Goal: Task Accomplishment & Management: Use online tool/utility

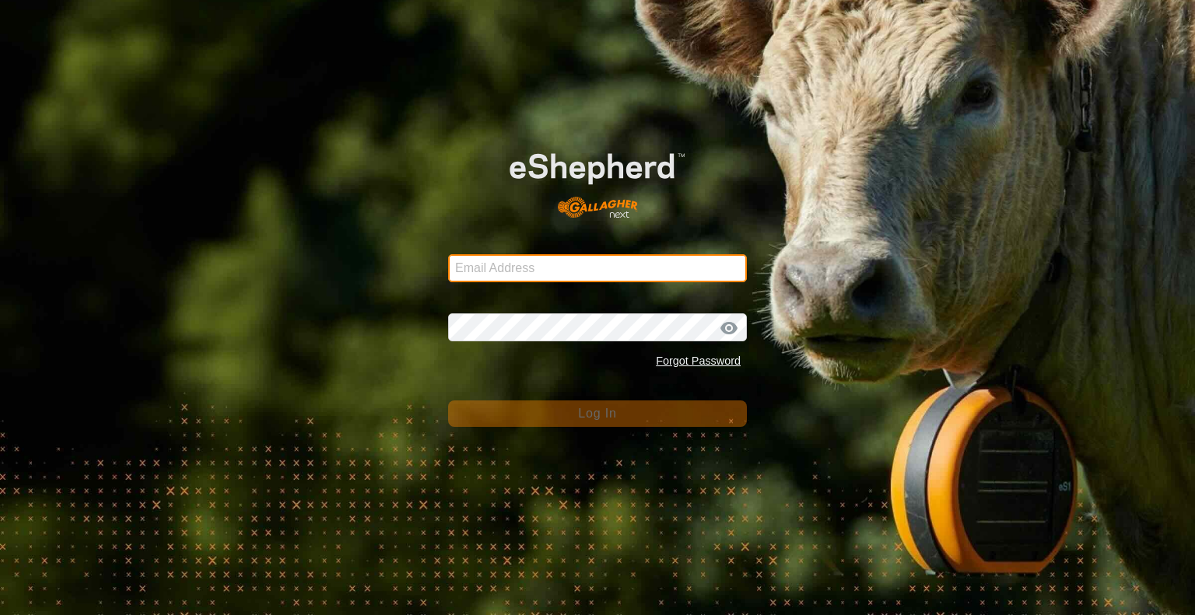
click at [577, 267] on input "Email Address" at bounding box center [597, 268] width 299 height 28
type input "[EMAIL_ADDRESS][DOMAIN_NAME]"
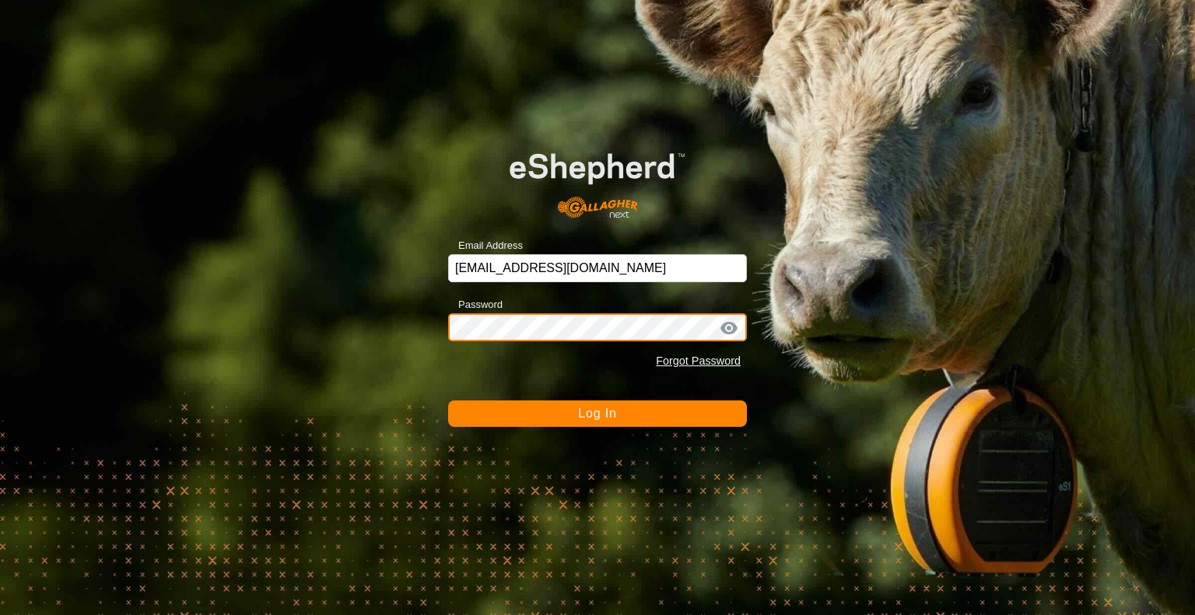
click at [448, 401] on button "Log In" at bounding box center [597, 414] width 299 height 26
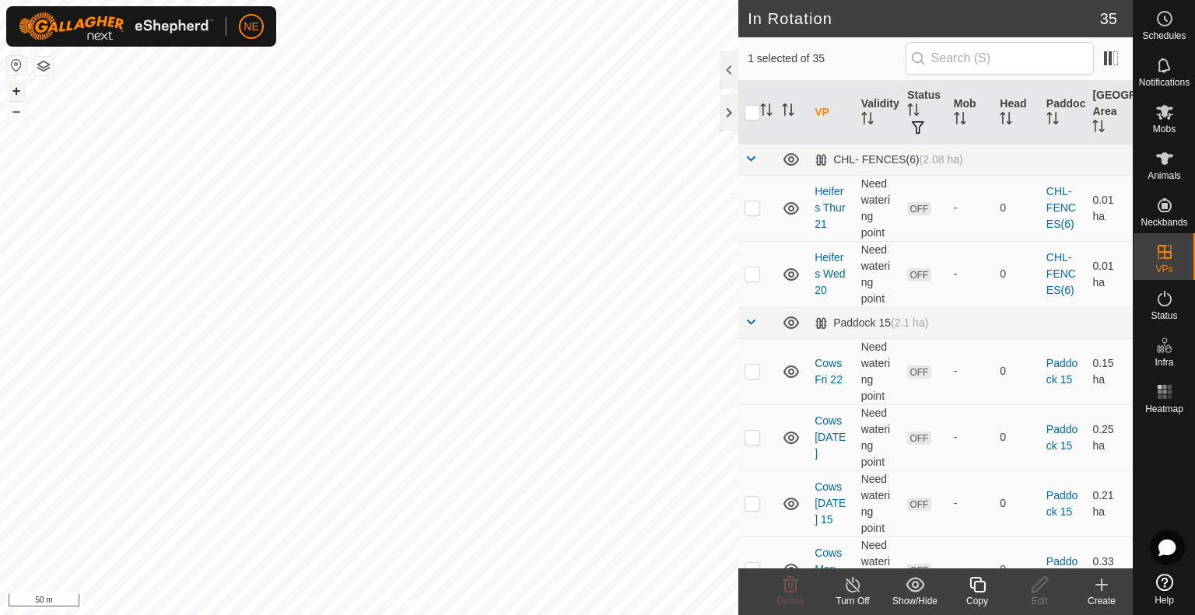
click at [19, 95] on button "+" at bounding box center [16, 91] width 19 height 19
click at [971, 584] on icon at bounding box center [977, 585] width 16 height 16
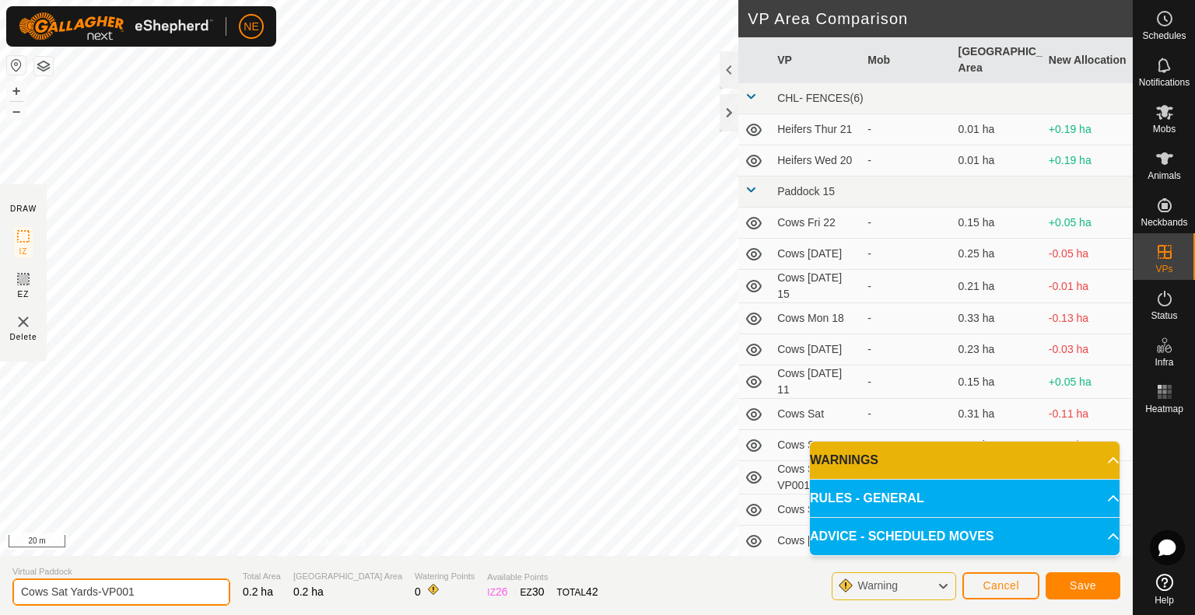
click at [65, 594] on input "Cows Sat Yards-VP001" at bounding box center [121, 592] width 218 height 27
type input "Cows sun Yards-VP001"
click at [1060, 580] on button "Save" at bounding box center [1083, 586] width 75 height 27
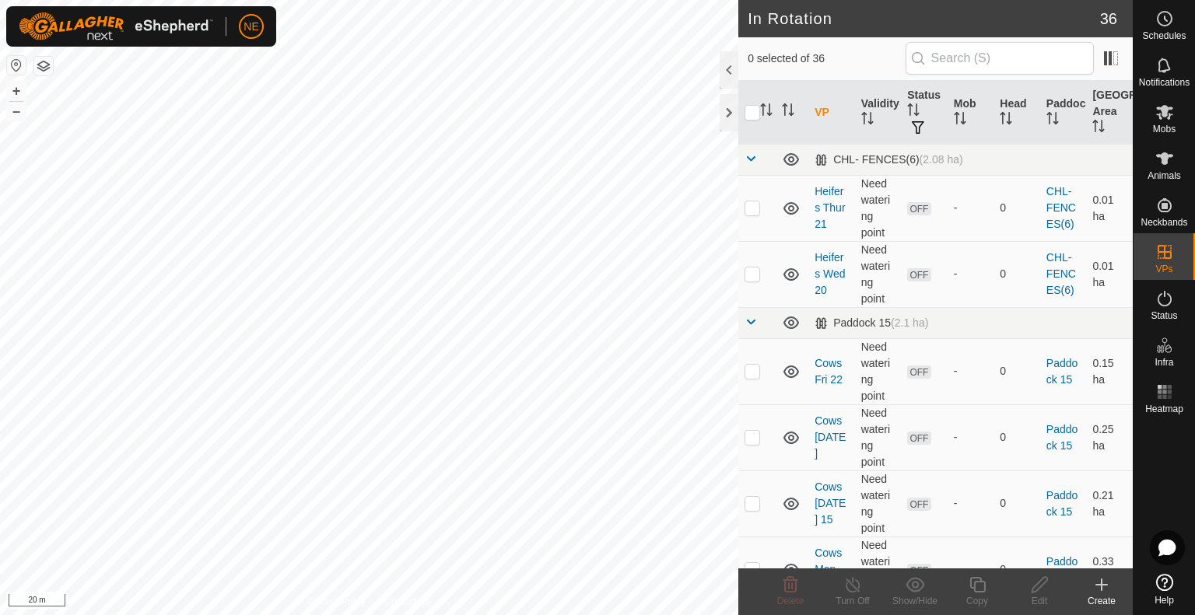
checkbox input "true"
click at [971, 594] on div "Copy" at bounding box center [977, 601] width 62 height 14
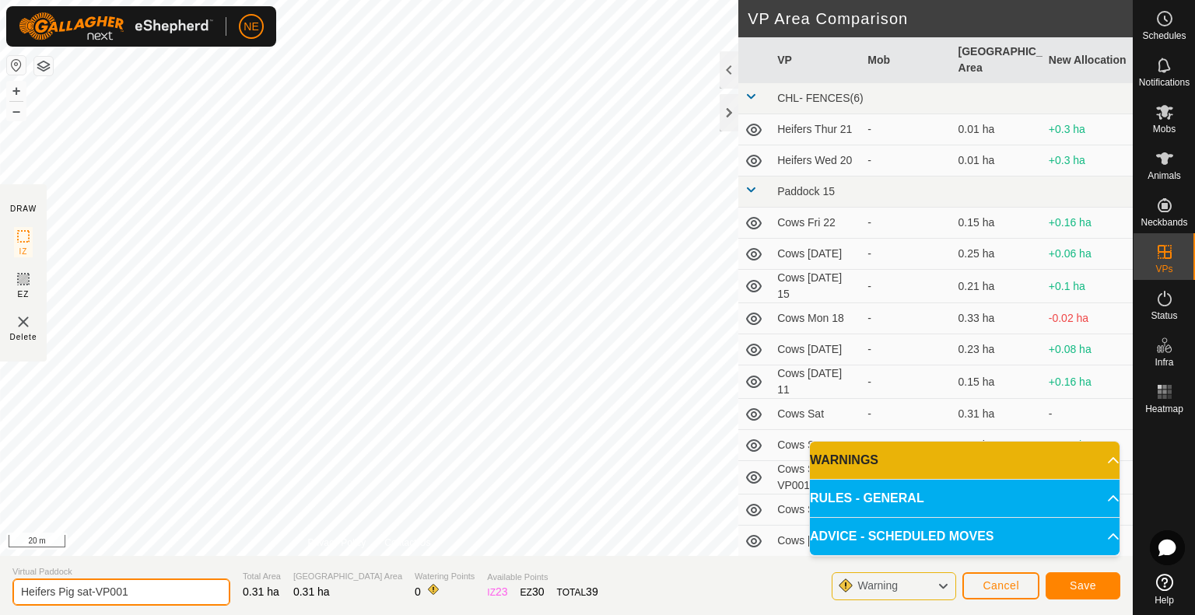
click at [93, 588] on input "Heifers Pig sat-VP001" at bounding box center [121, 592] width 218 height 27
type input "Heifers Pig Sun-VP001"
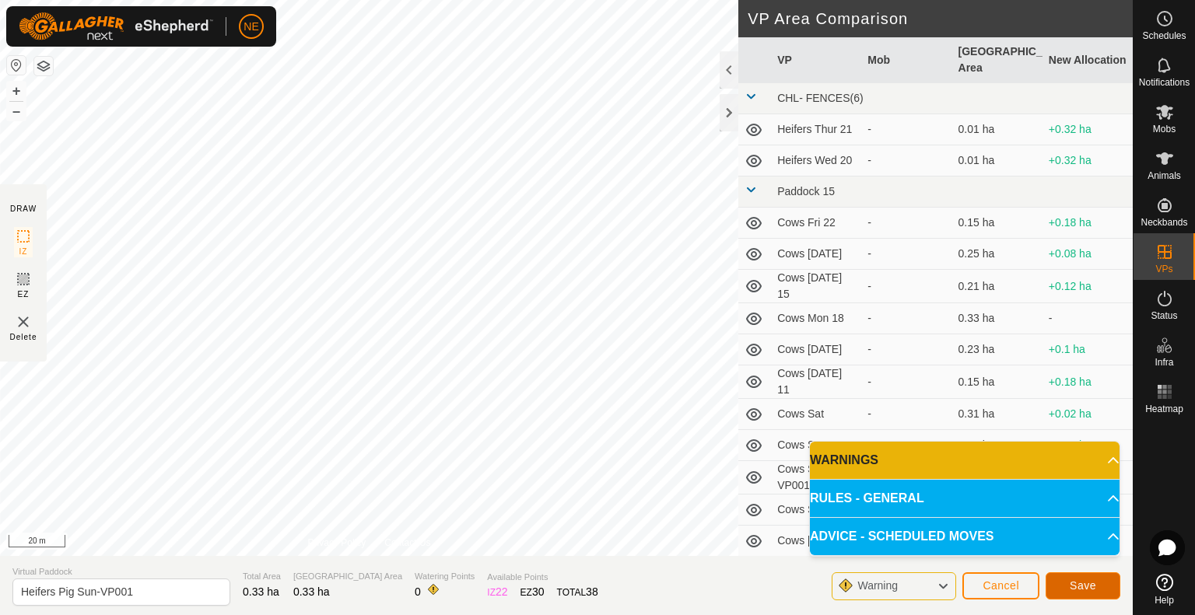
click at [1080, 592] on span "Save" at bounding box center [1083, 586] width 26 height 12
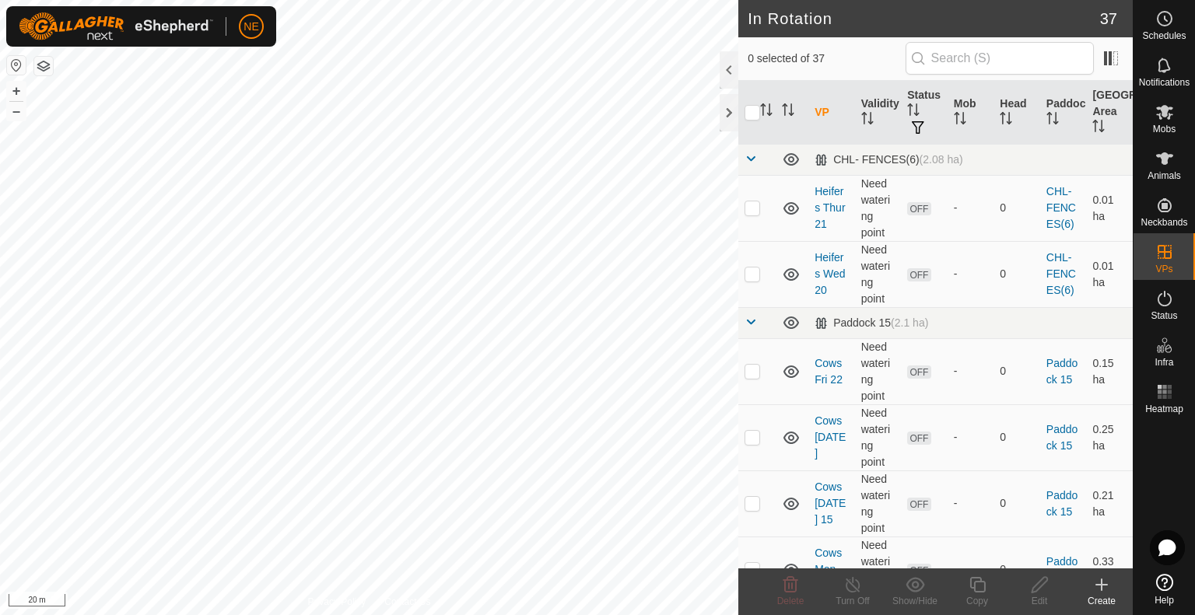
checkbox input "true"
click at [978, 589] on icon at bounding box center [977, 585] width 19 height 19
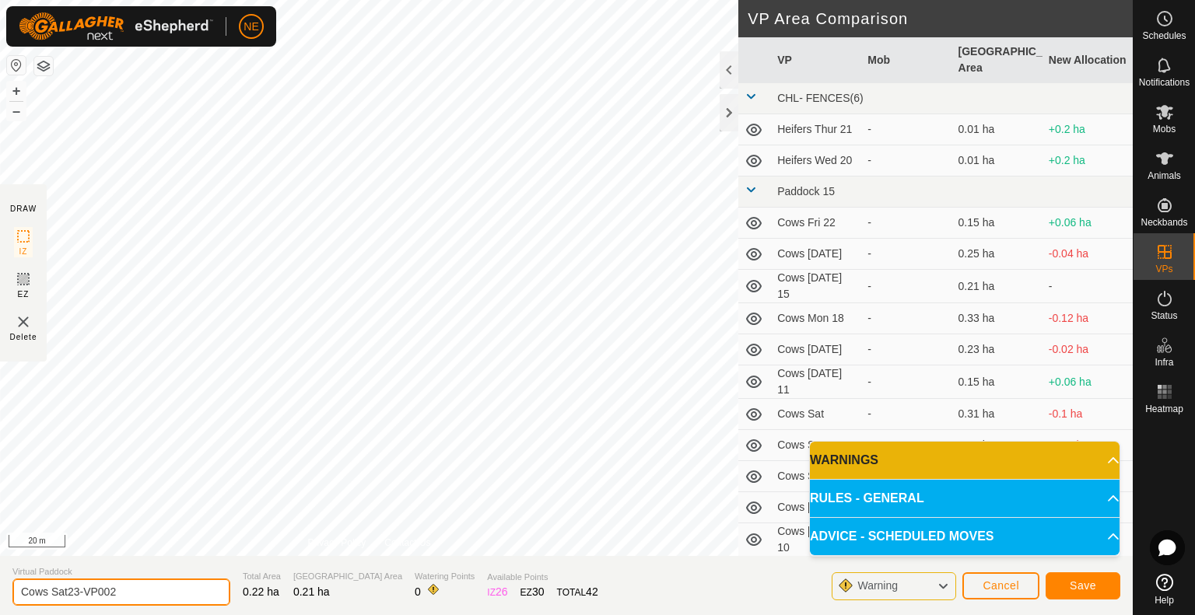
click at [71, 596] on input "Cows Sat23-VP002" at bounding box center [121, 592] width 218 height 27
type input "Cows Sun 24VP002"
click at [1089, 589] on span "Save" at bounding box center [1083, 586] width 26 height 12
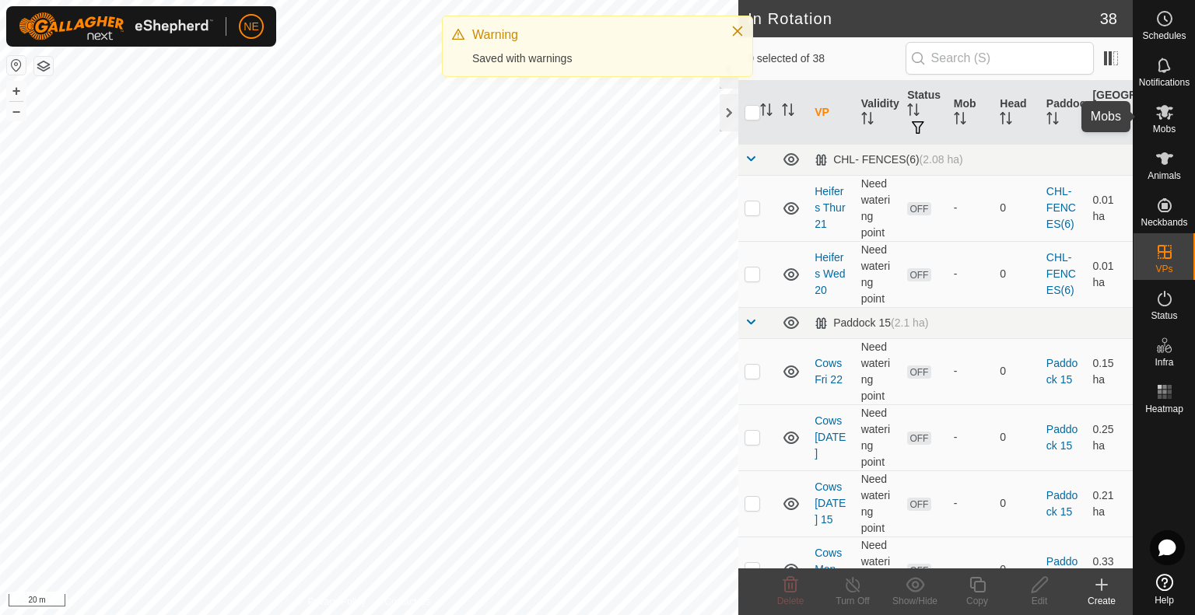
click at [1176, 132] on div "Mobs" at bounding box center [1164, 116] width 61 height 47
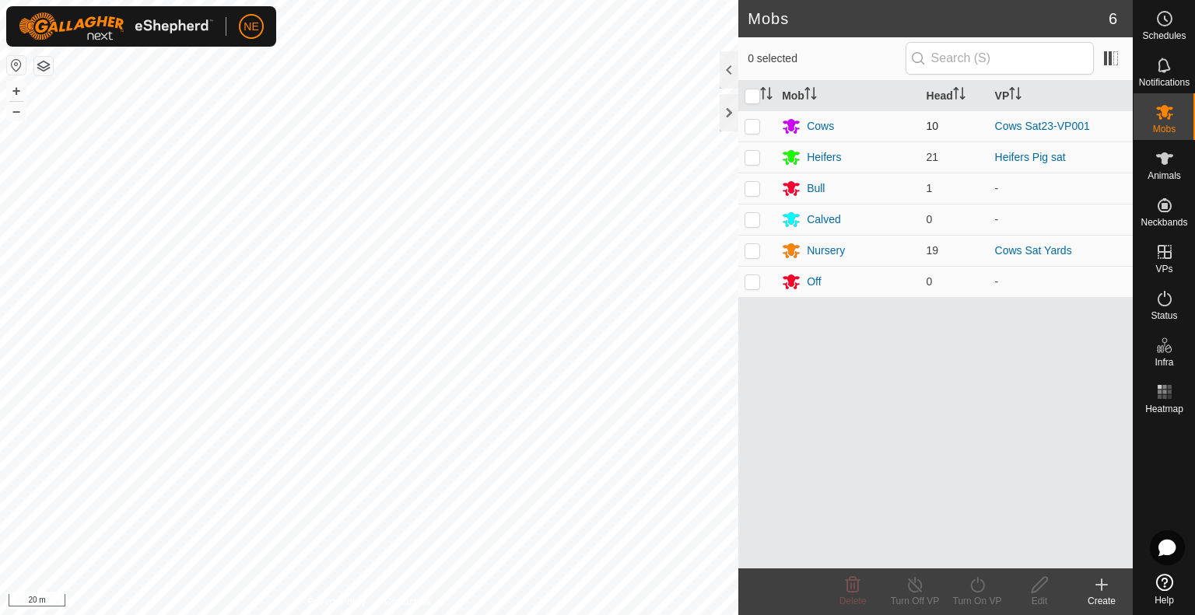
click at [750, 125] on p-checkbox at bounding box center [753, 126] width 16 height 12
checkbox input "true"
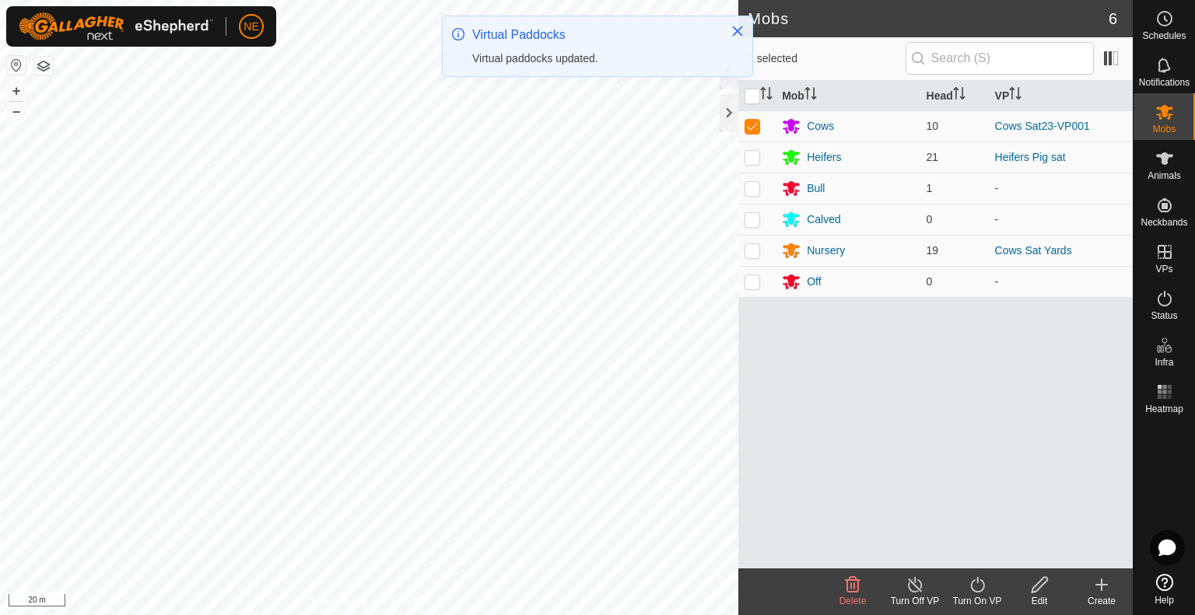
click at [976, 587] on icon at bounding box center [977, 585] width 19 height 19
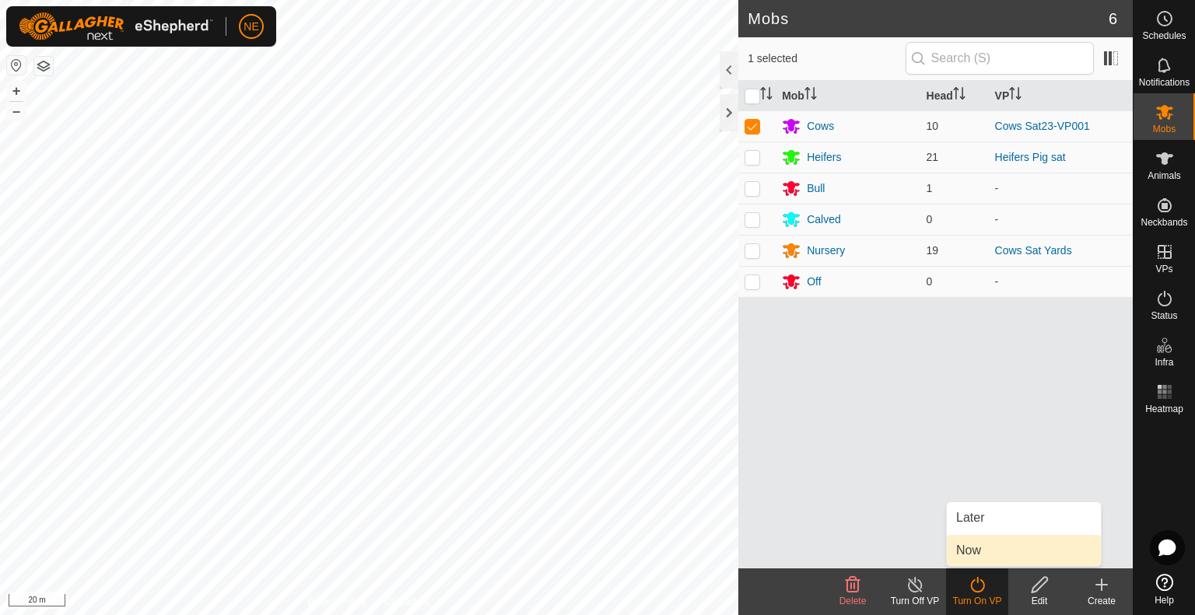
click at [969, 547] on link "Now" at bounding box center [1024, 550] width 154 height 31
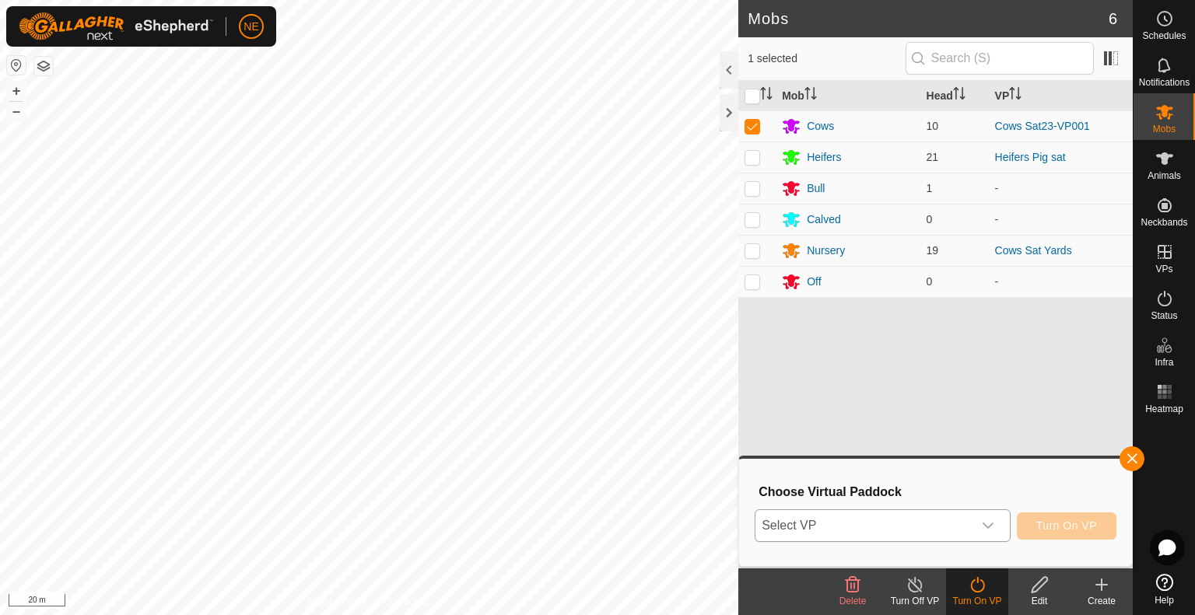
click at [994, 521] on icon "dropdown trigger" at bounding box center [988, 526] width 12 height 12
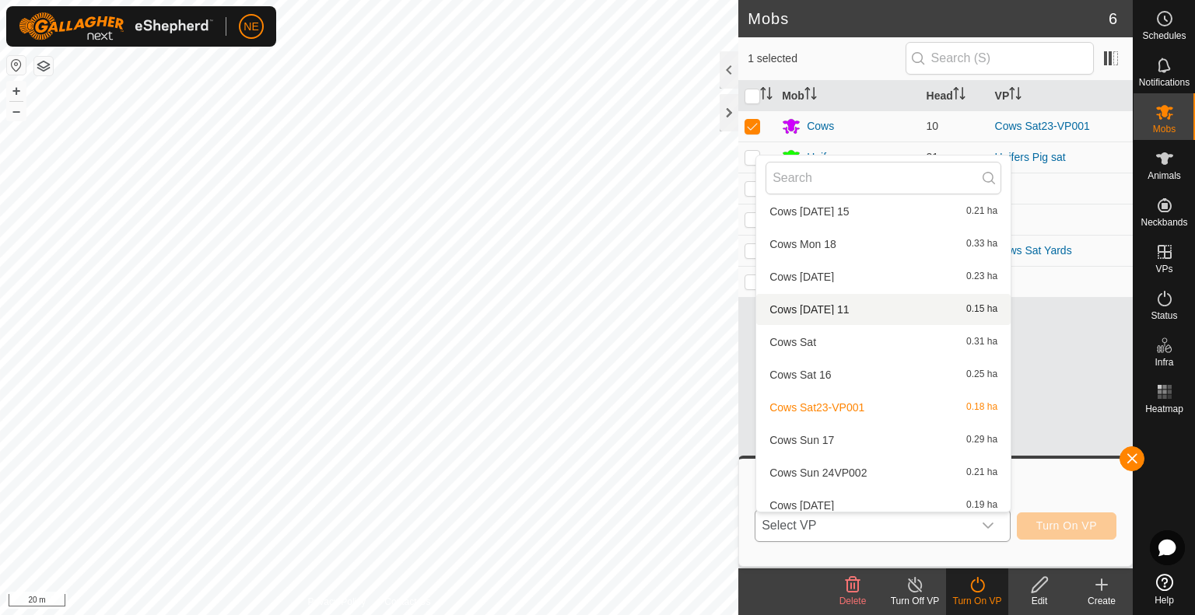
scroll to position [216, 0]
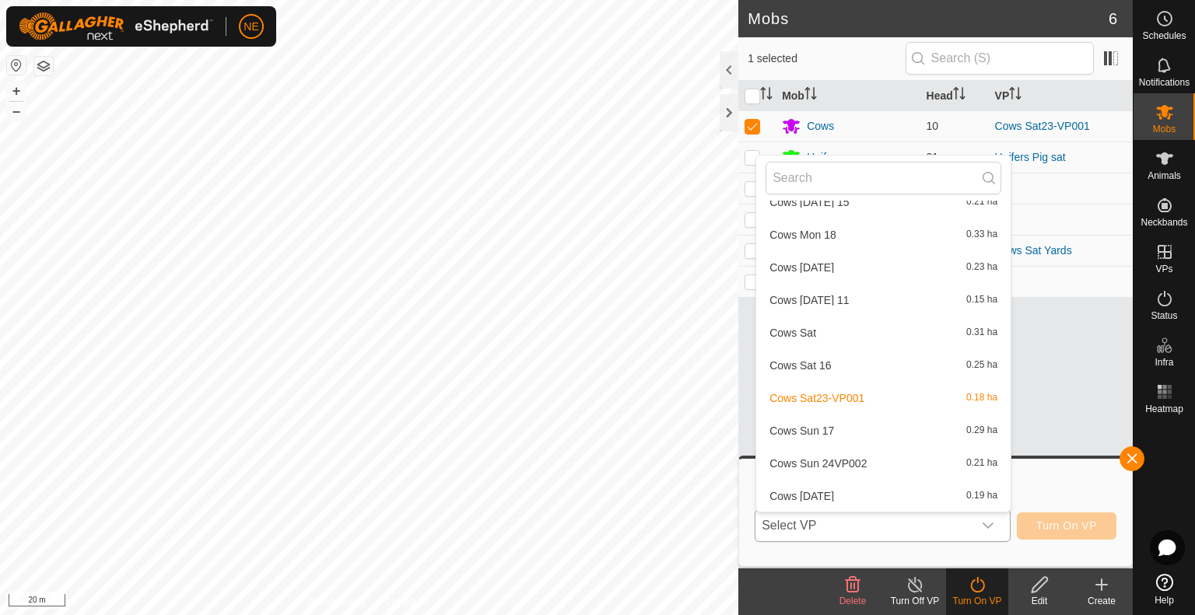
click at [917, 461] on li "Cows Sun 24VP002 0.21 ha" at bounding box center [883, 463] width 254 height 31
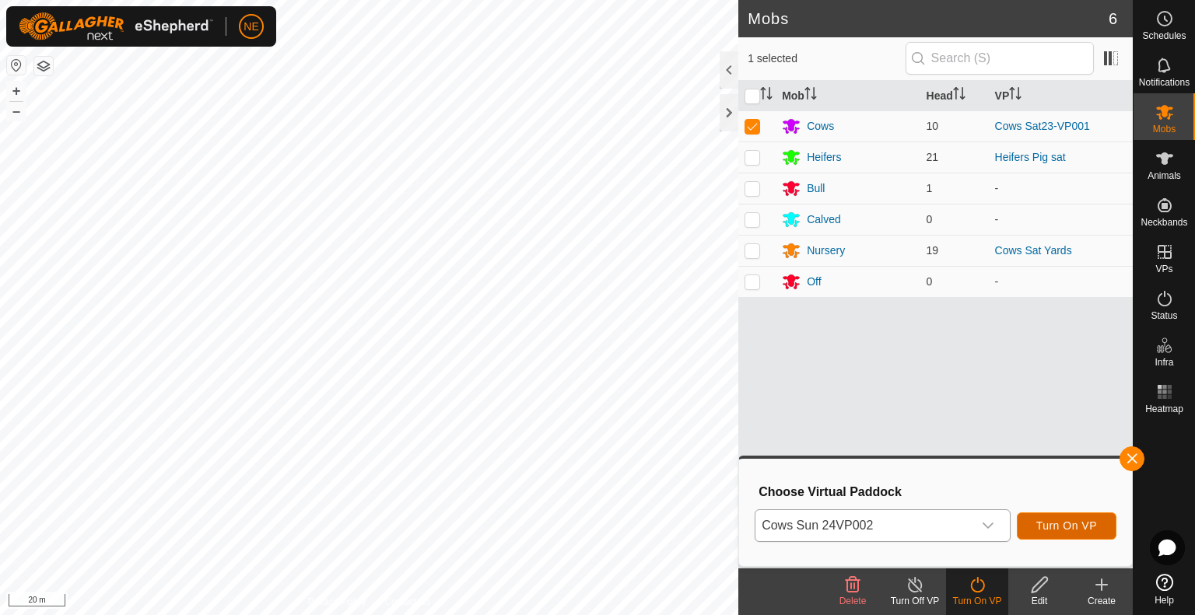
click at [1055, 516] on button "Turn On VP" at bounding box center [1067, 526] width 100 height 27
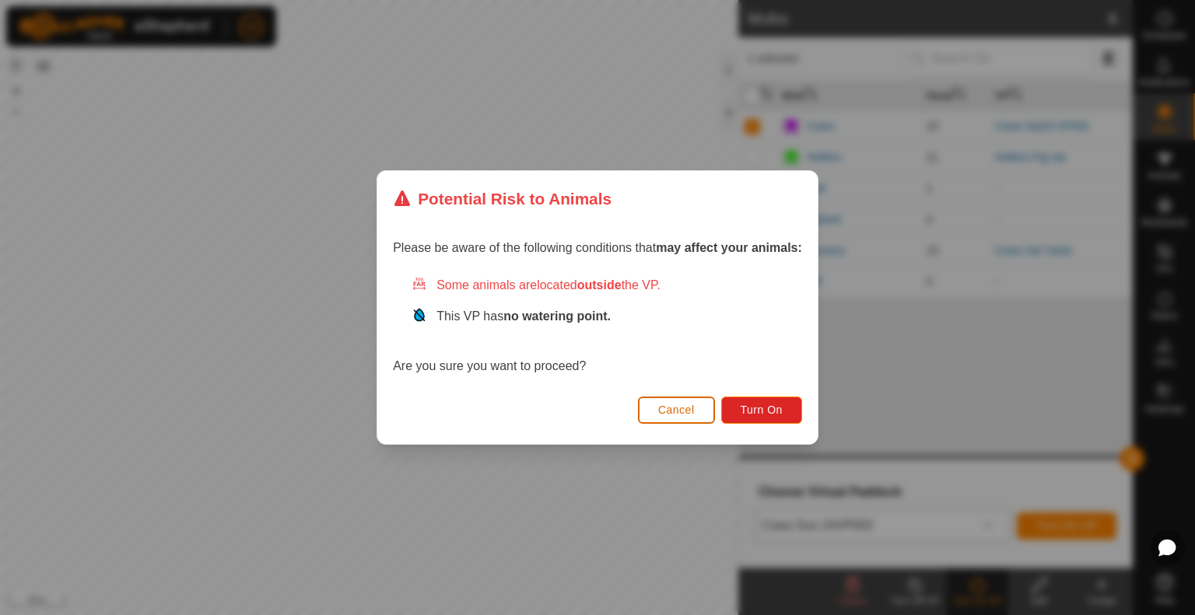
click at [692, 416] on span "Cancel" at bounding box center [676, 410] width 37 height 12
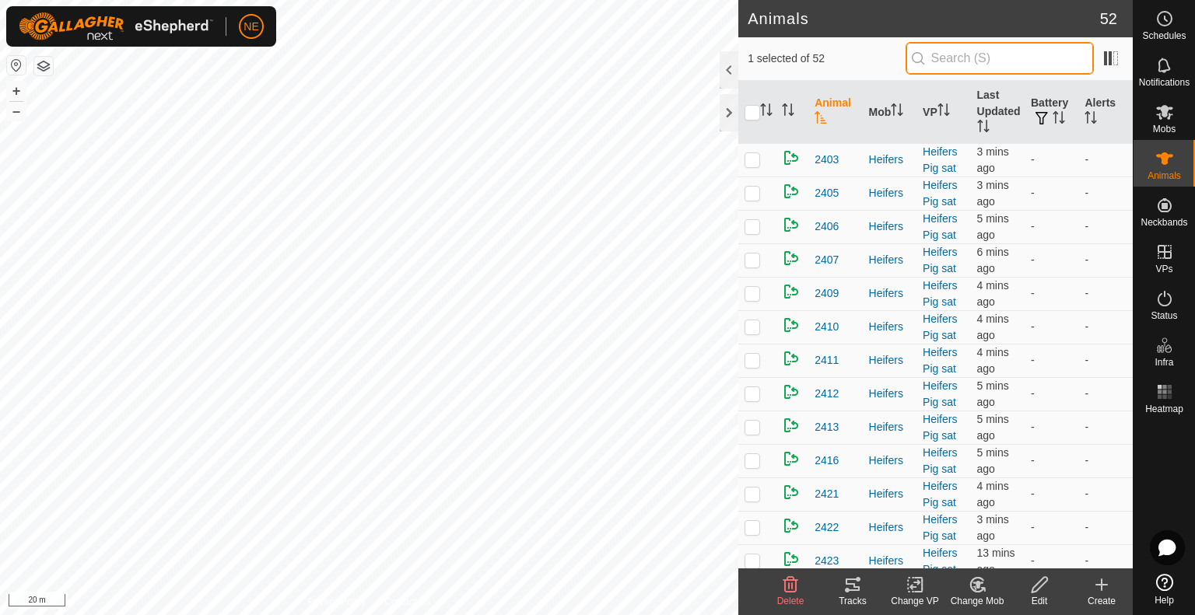
click at [954, 58] on input "text" at bounding box center [1000, 58] width 188 height 33
type input "T41"
checkbox input "true"
type input "T41"
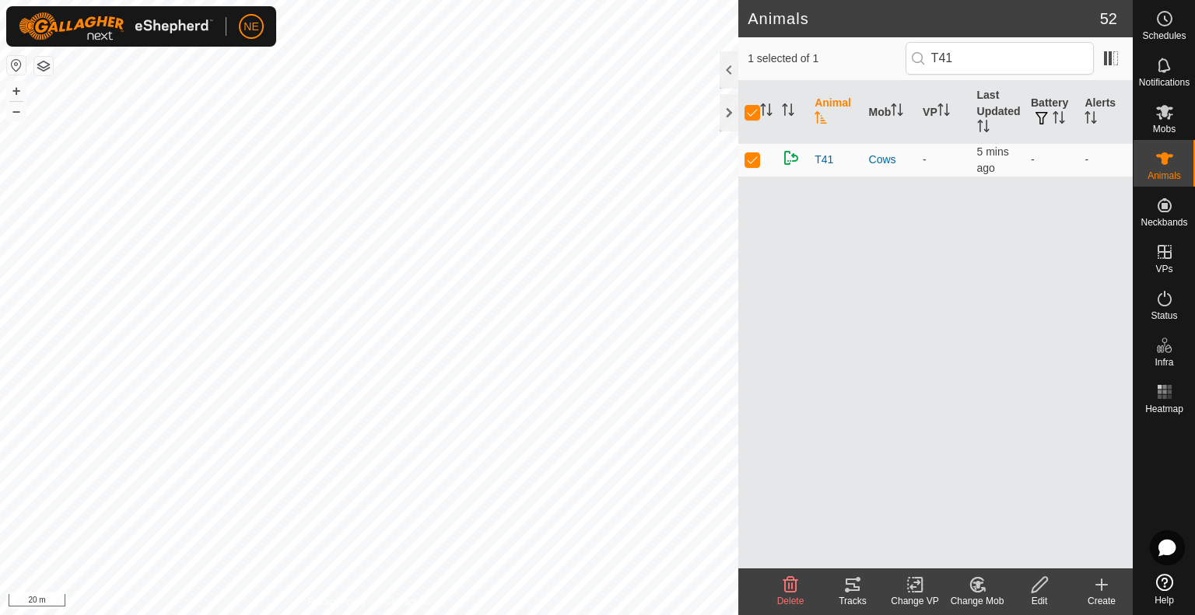
click at [978, 591] on icon at bounding box center [976, 585] width 13 height 14
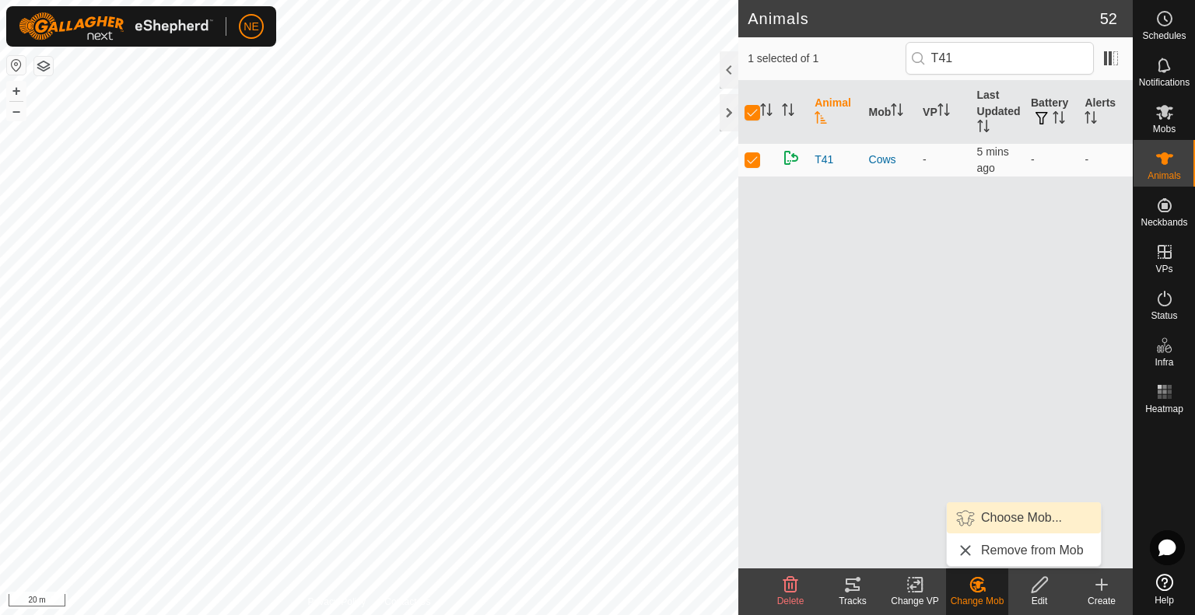
click at [987, 522] on link "Choose Mob..." at bounding box center [1024, 518] width 154 height 31
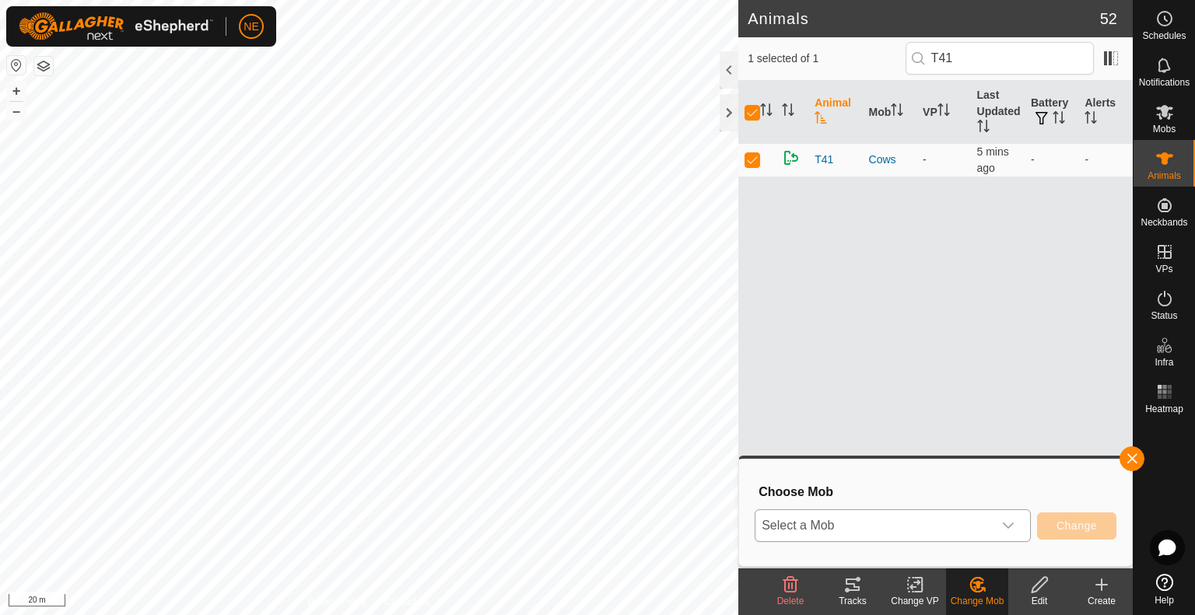
click at [1016, 528] on div "dropdown trigger" at bounding box center [1008, 525] width 31 height 31
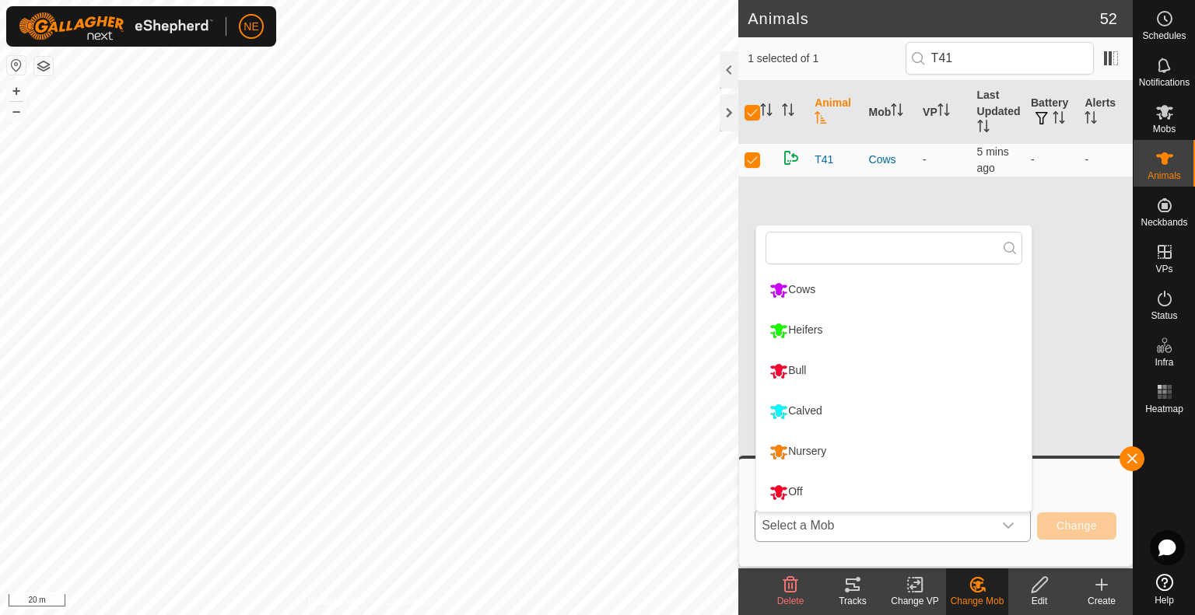
click at [939, 412] on li "Calved" at bounding box center [893, 411] width 275 height 39
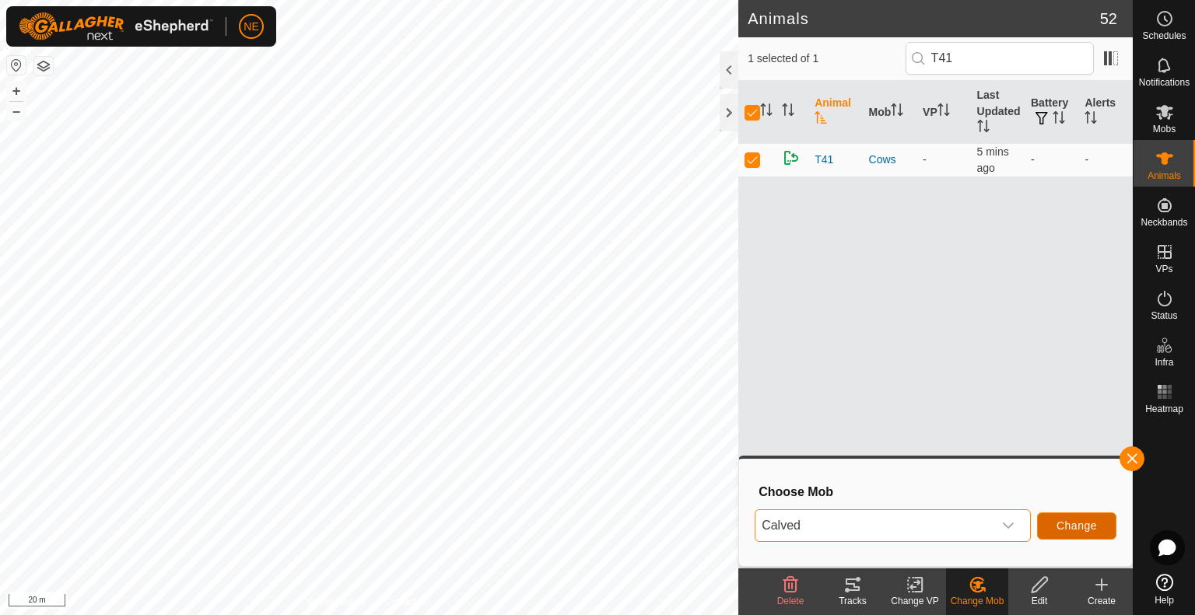
click at [1055, 529] on button "Change" at bounding box center [1076, 526] width 79 height 27
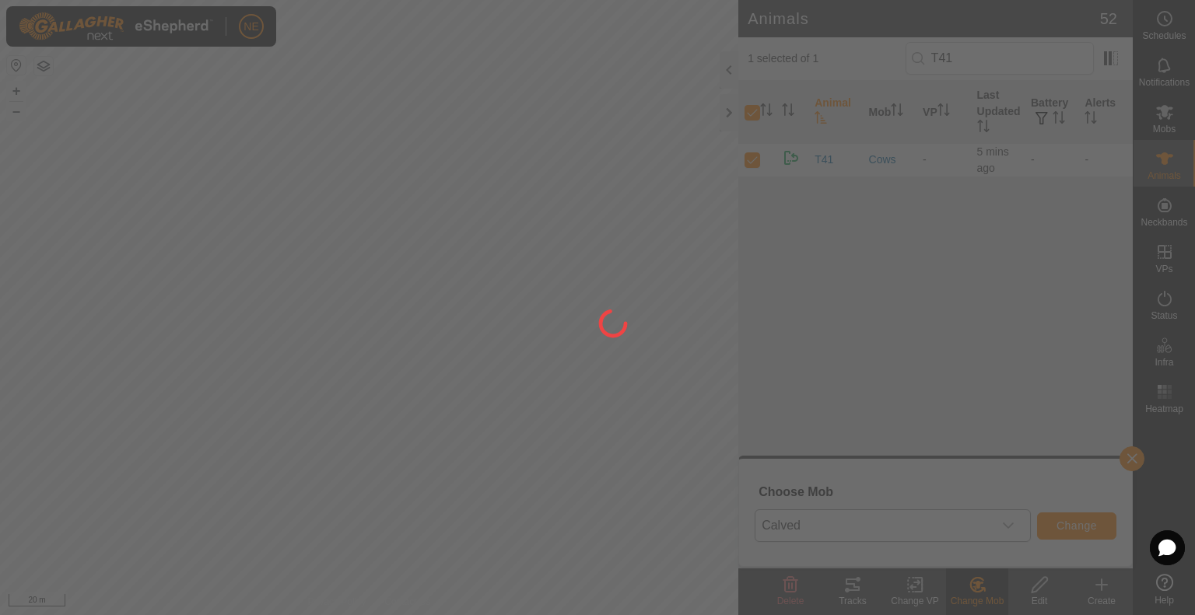
checkbox input "false"
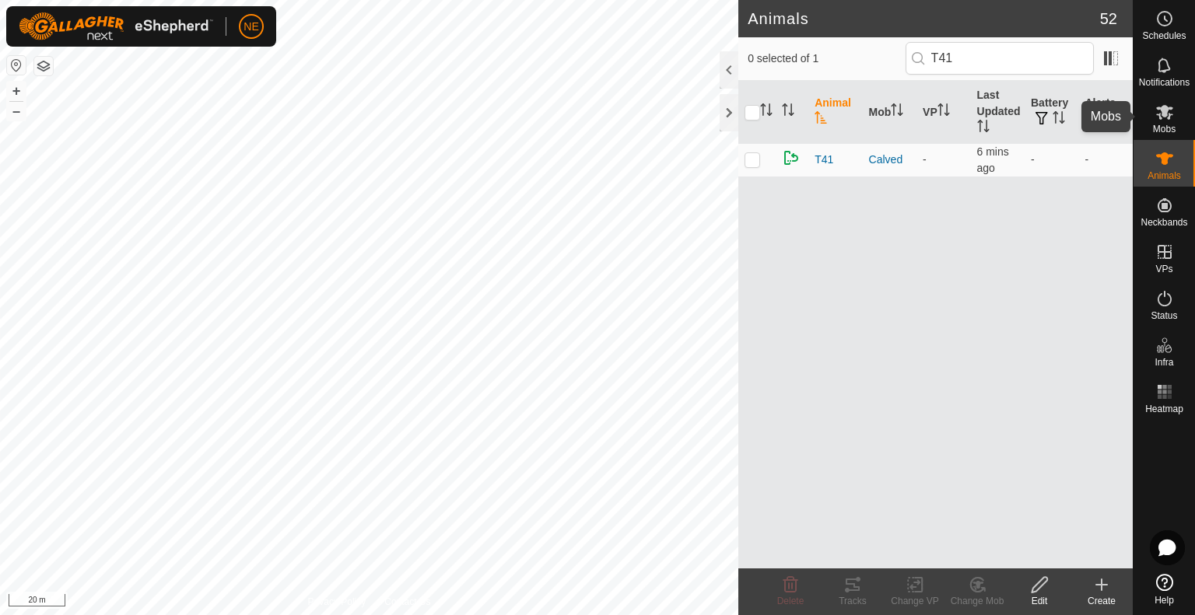
click at [1169, 124] on span "Mobs" at bounding box center [1164, 128] width 23 height 9
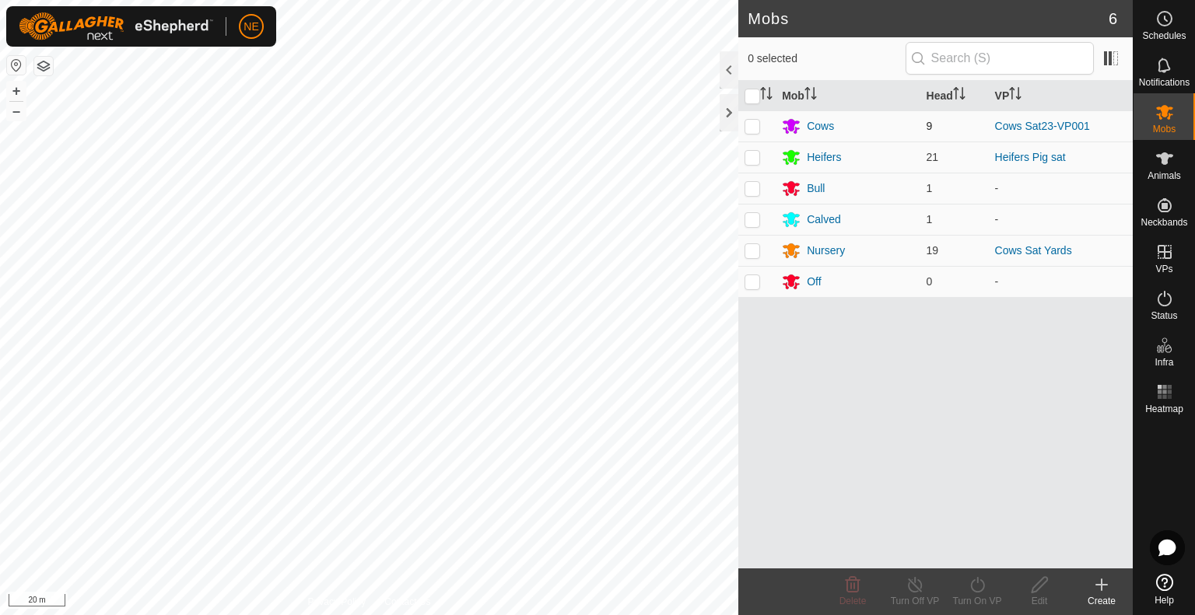
click at [747, 128] on p-checkbox at bounding box center [753, 126] width 16 height 12
checkbox input "true"
click at [974, 602] on div "Turn On VP" at bounding box center [977, 601] width 62 height 14
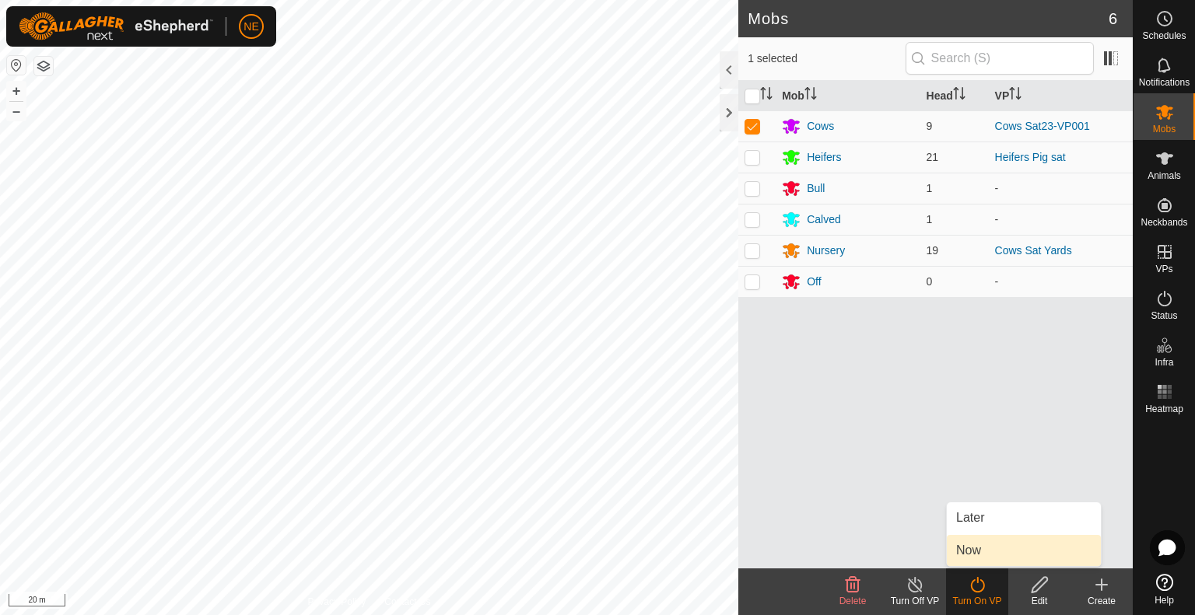
click at [981, 556] on link "Now" at bounding box center [1024, 550] width 154 height 31
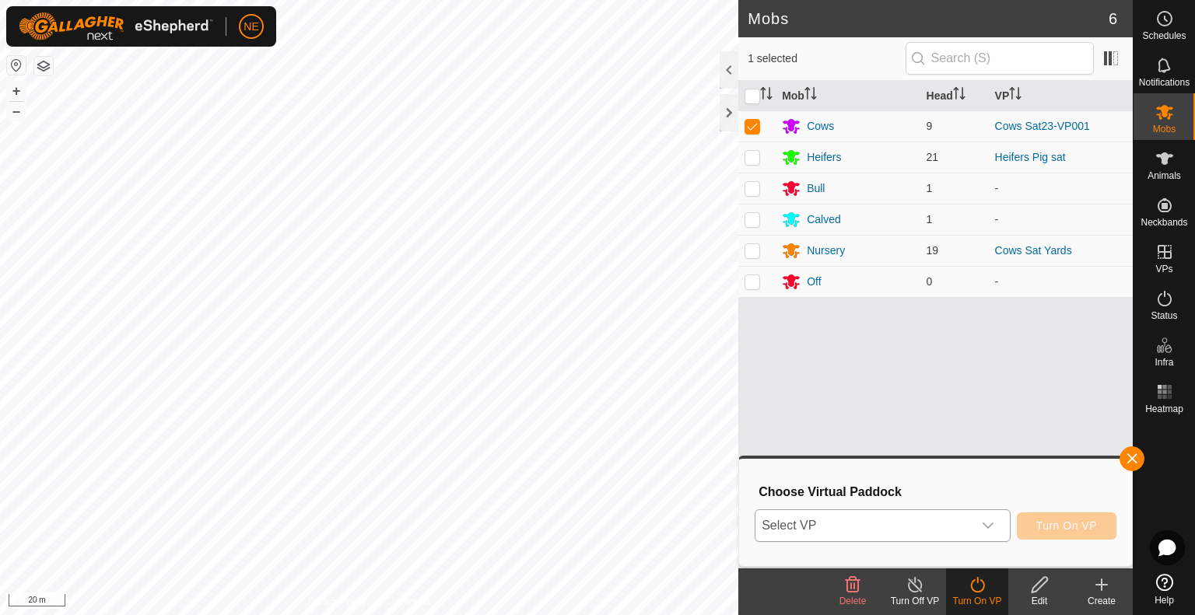
click at [996, 521] on div "dropdown trigger" at bounding box center [988, 525] width 31 height 31
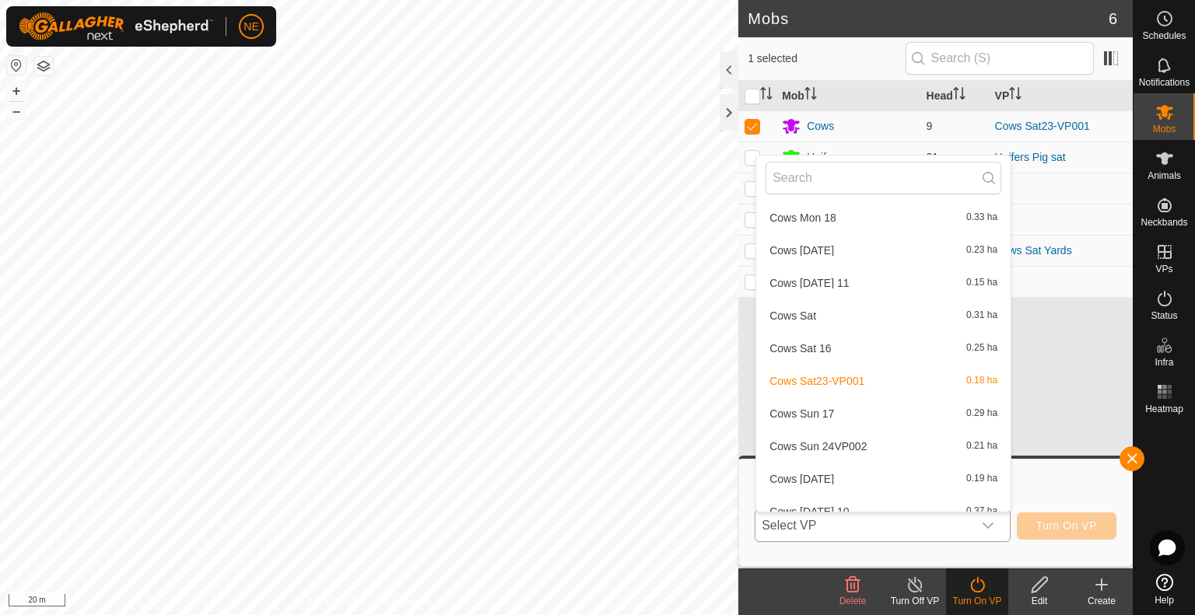
scroll to position [249, 0]
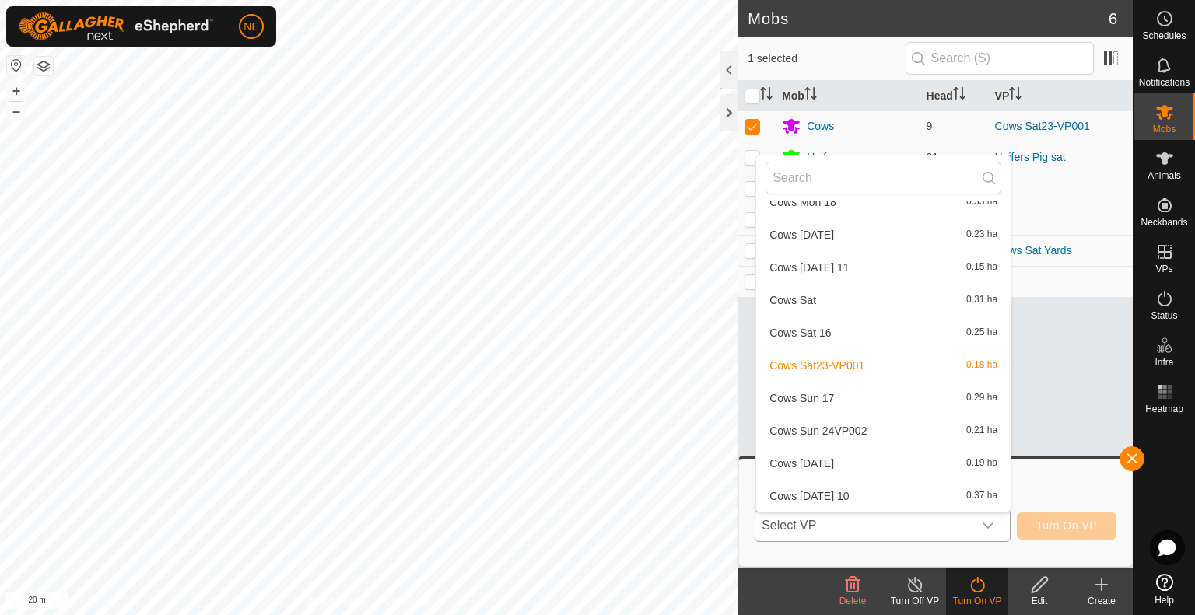
click at [900, 432] on li "Cows Sun 24VP002 0.21 ha" at bounding box center [883, 430] width 254 height 31
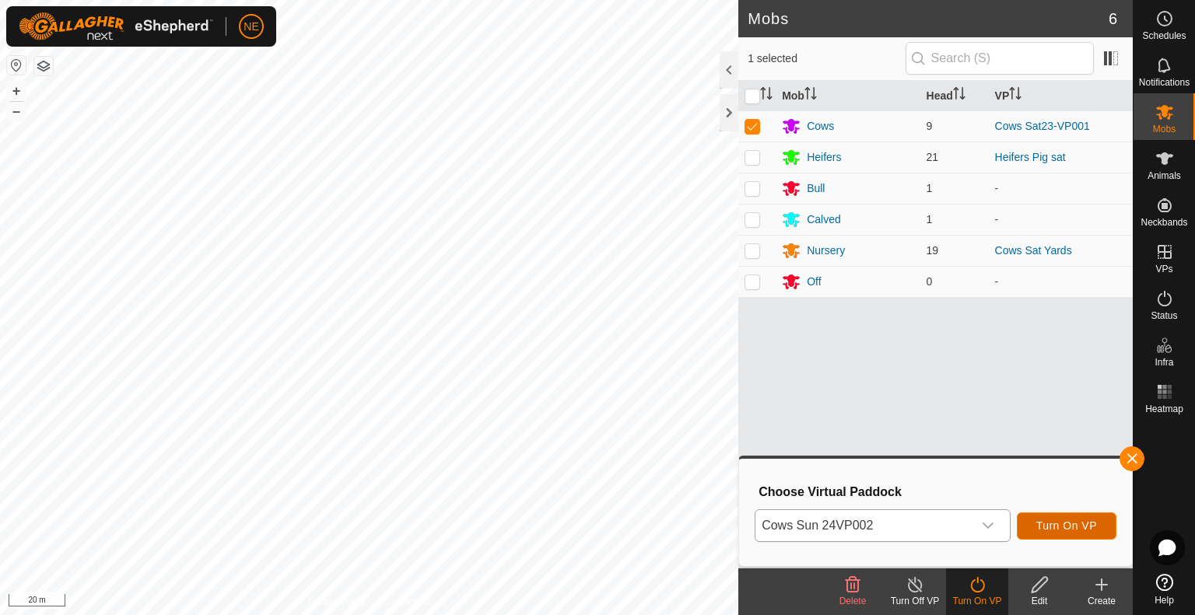
click at [1067, 530] on span "Turn On VP" at bounding box center [1066, 526] width 61 height 12
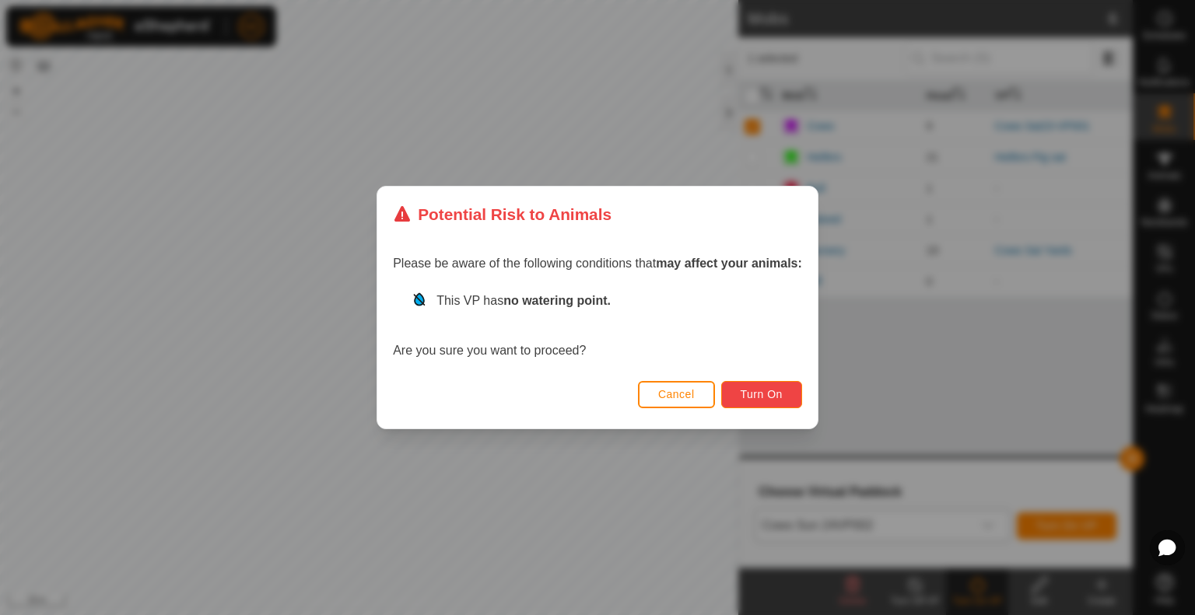
click at [763, 385] on button "Turn On" at bounding box center [761, 394] width 81 height 27
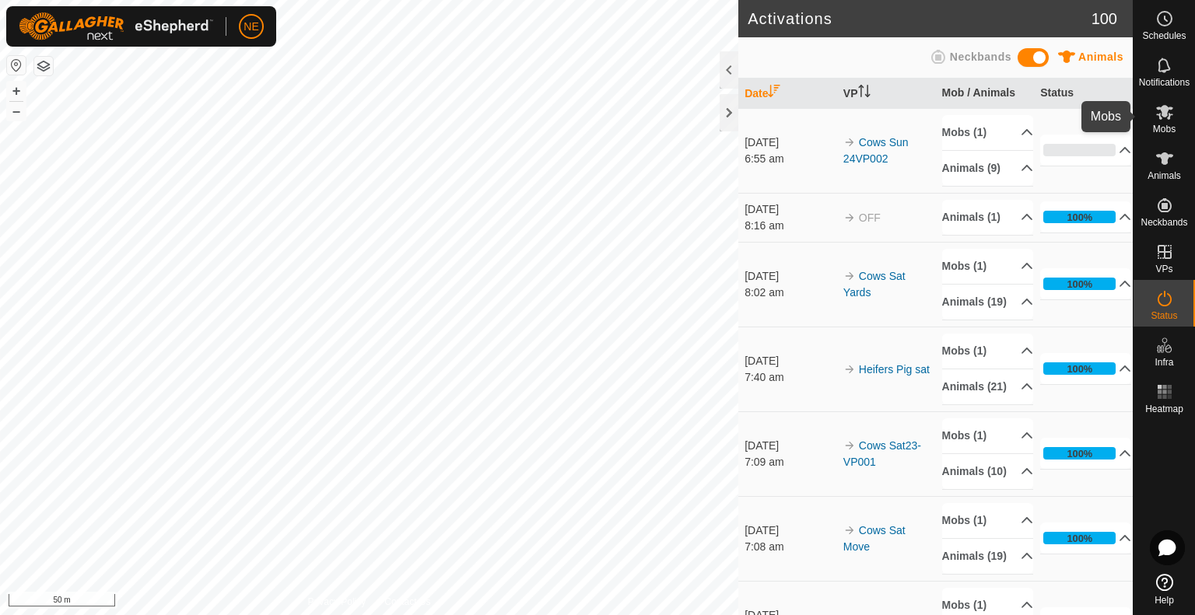
click at [1161, 127] on span "Mobs" at bounding box center [1164, 128] width 23 height 9
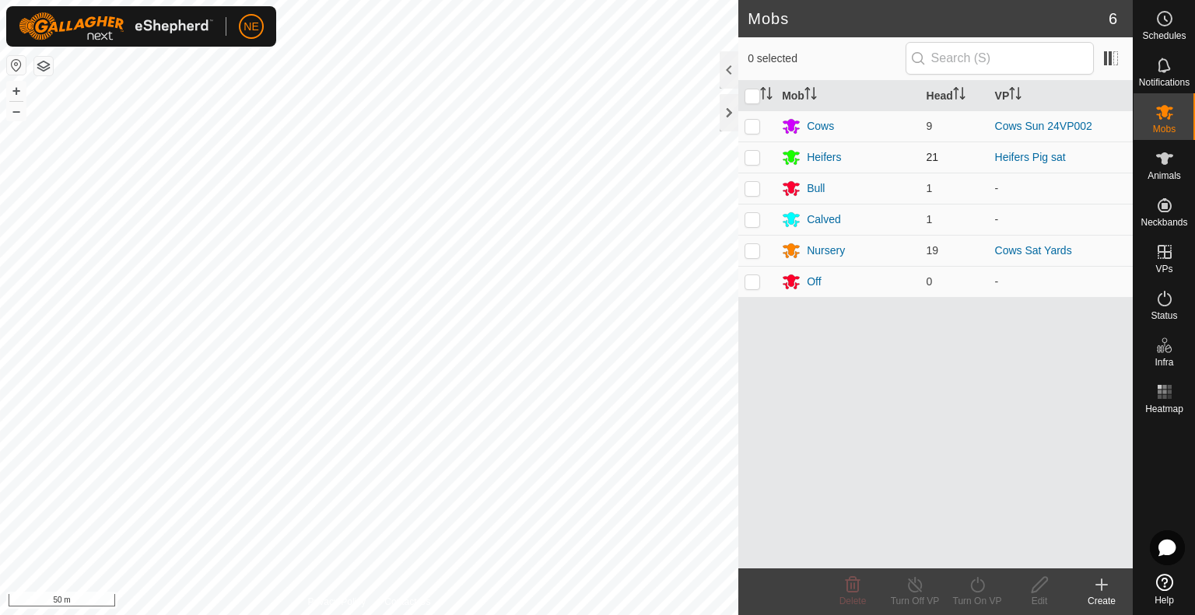
click at [752, 159] on p-checkbox at bounding box center [753, 157] width 16 height 12
checkbox input "true"
click at [977, 578] on icon at bounding box center [977, 585] width 14 height 16
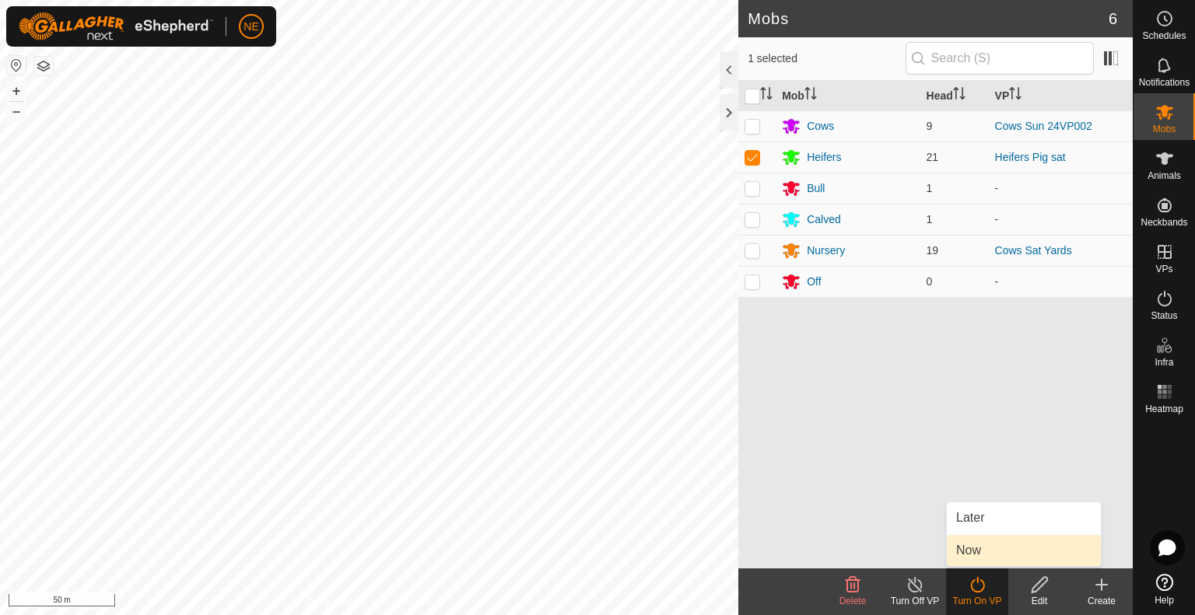
click at [975, 546] on link "Now" at bounding box center [1024, 550] width 154 height 31
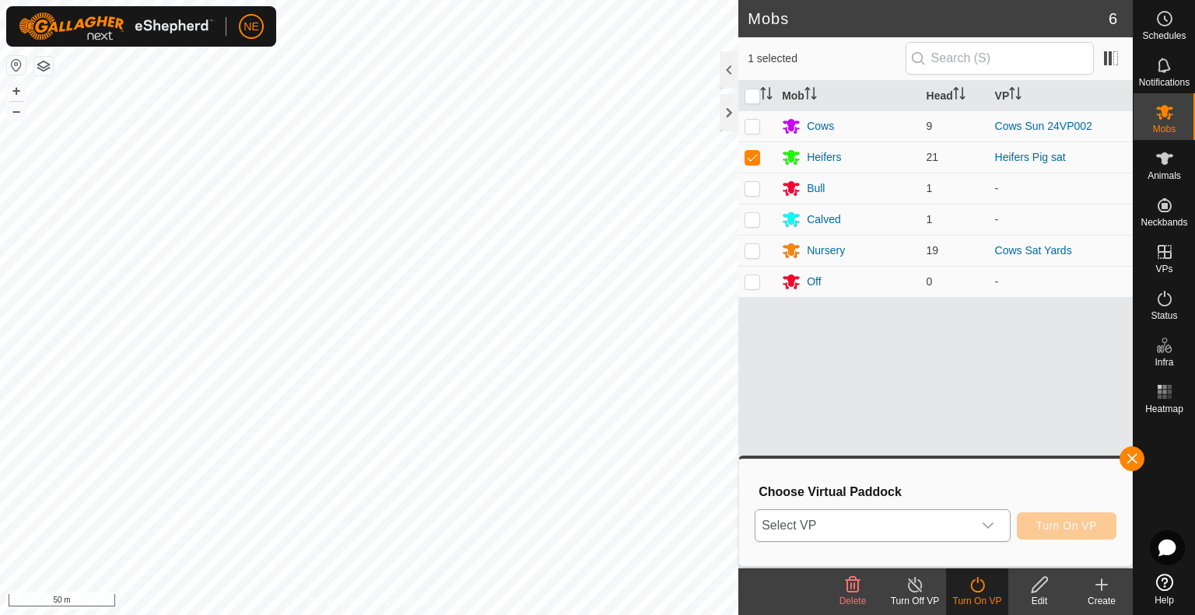
click at [985, 525] on icon "dropdown trigger" at bounding box center [988, 526] width 11 height 6
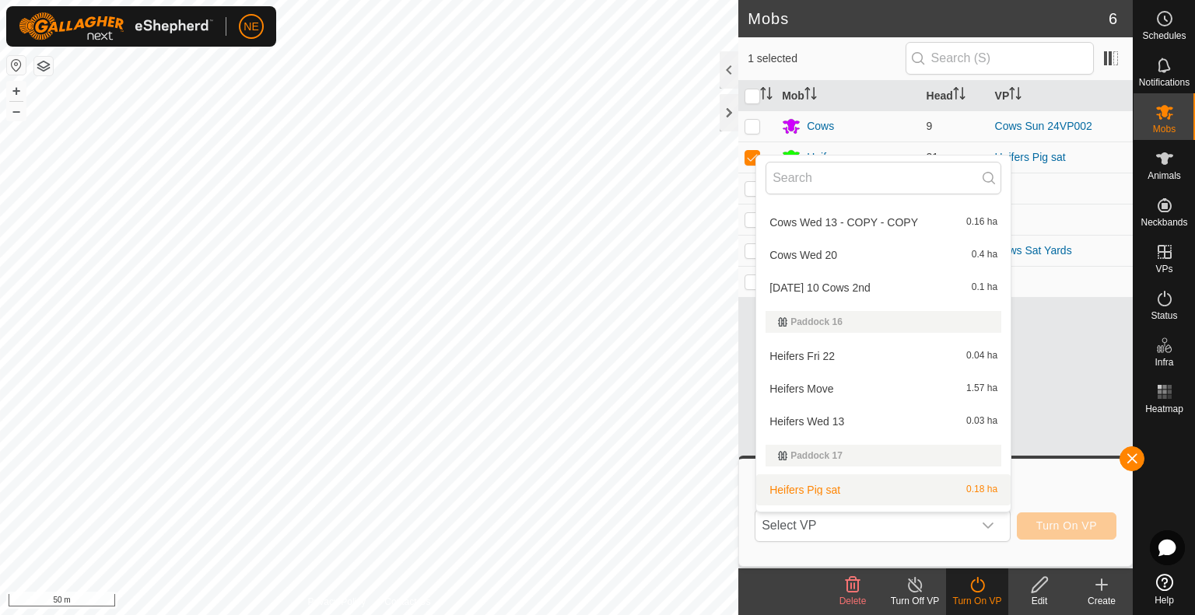
scroll to position [876, 0]
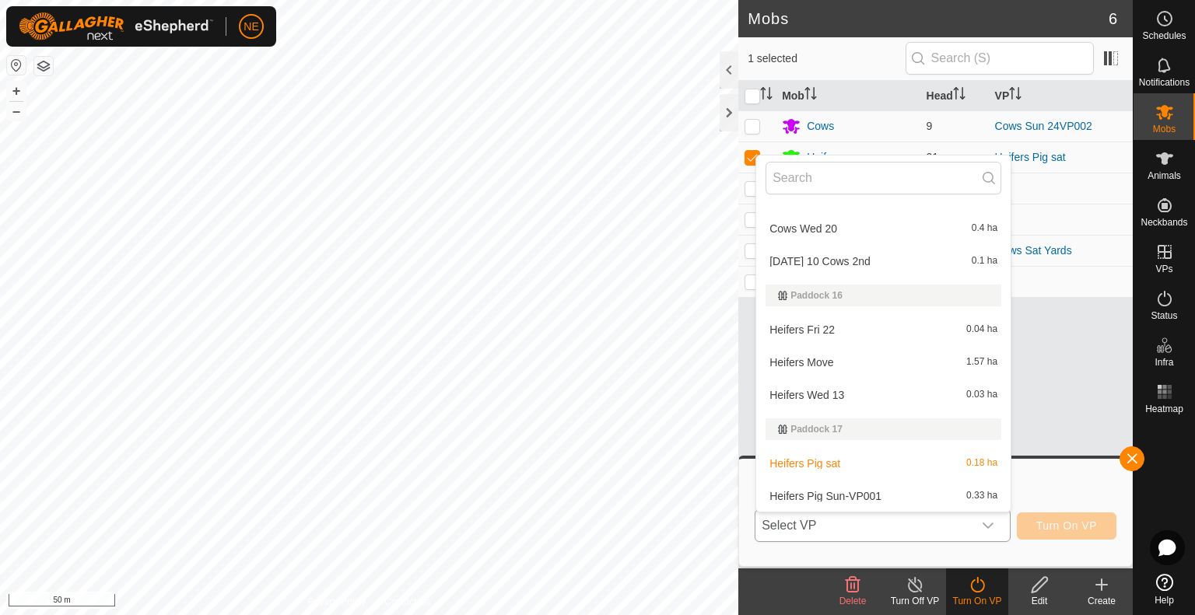
click at [899, 503] on li "Heifers Pig Sun-VP001 0.33 ha" at bounding box center [883, 496] width 254 height 31
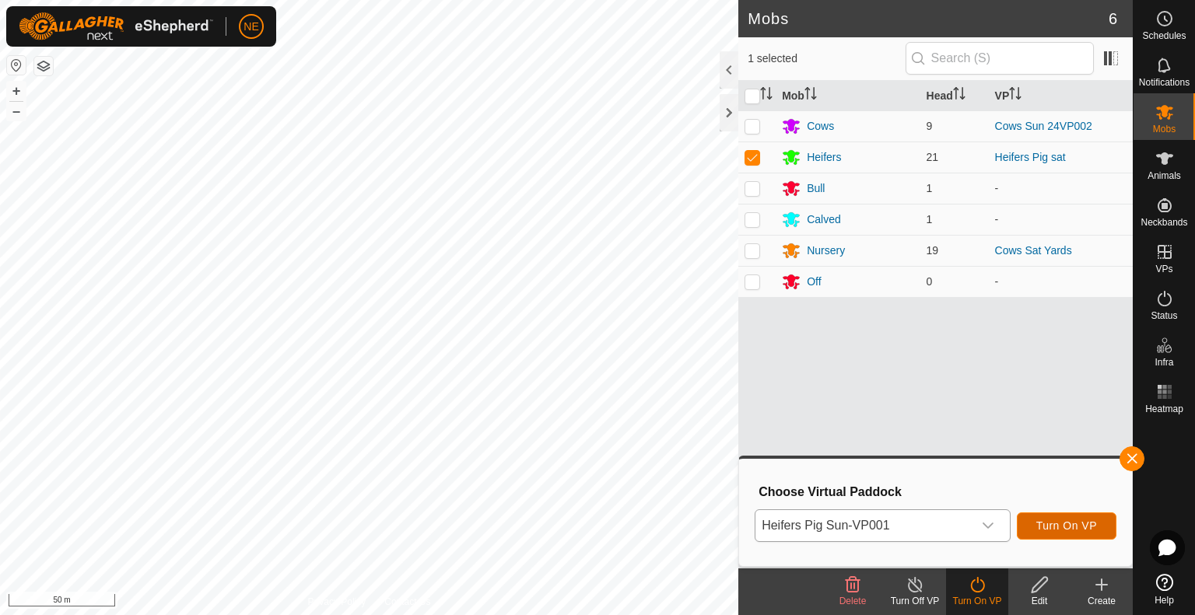
click at [1046, 528] on span "Turn On VP" at bounding box center [1066, 526] width 61 height 12
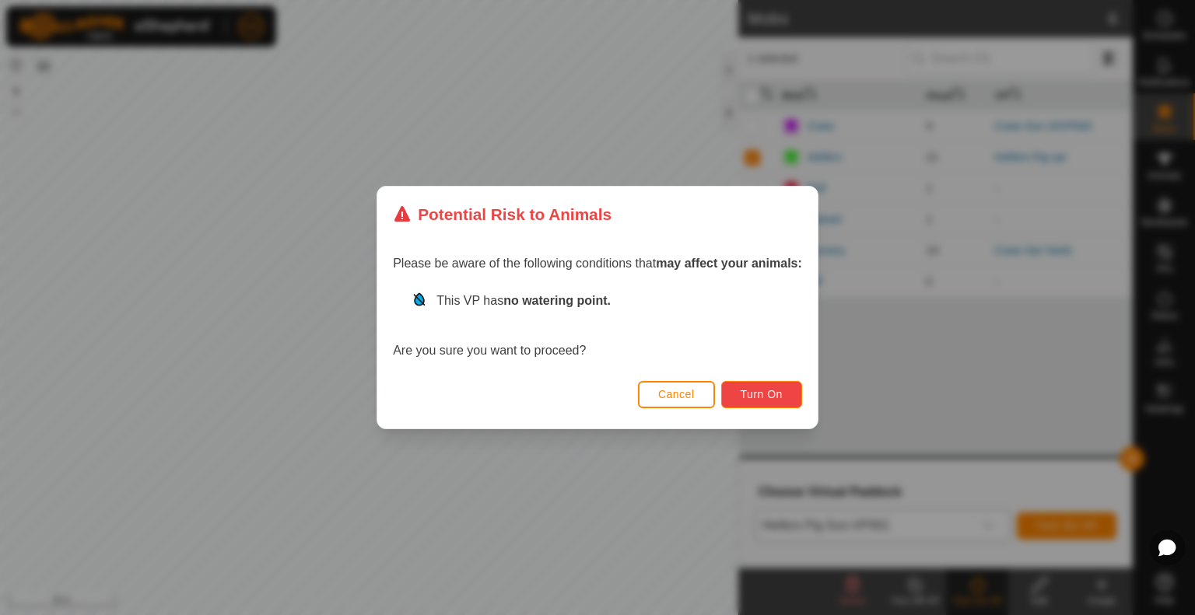
click at [762, 400] on span "Turn On" at bounding box center [762, 394] width 42 height 12
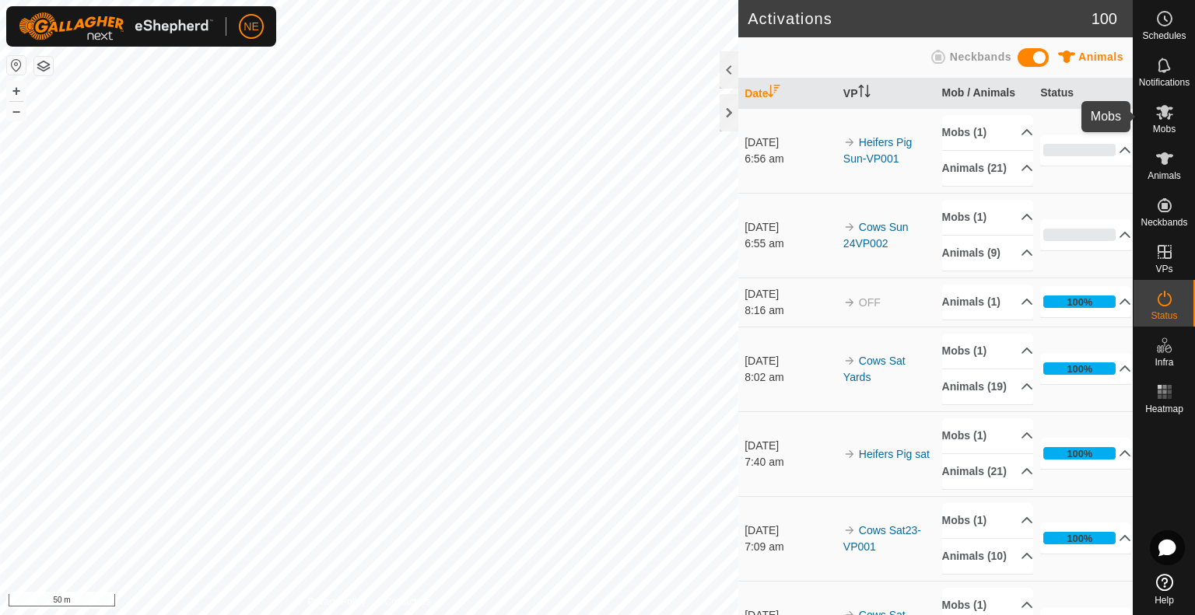
click at [1171, 114] on icon at bounding box center [1164, 112] width 17 height 15
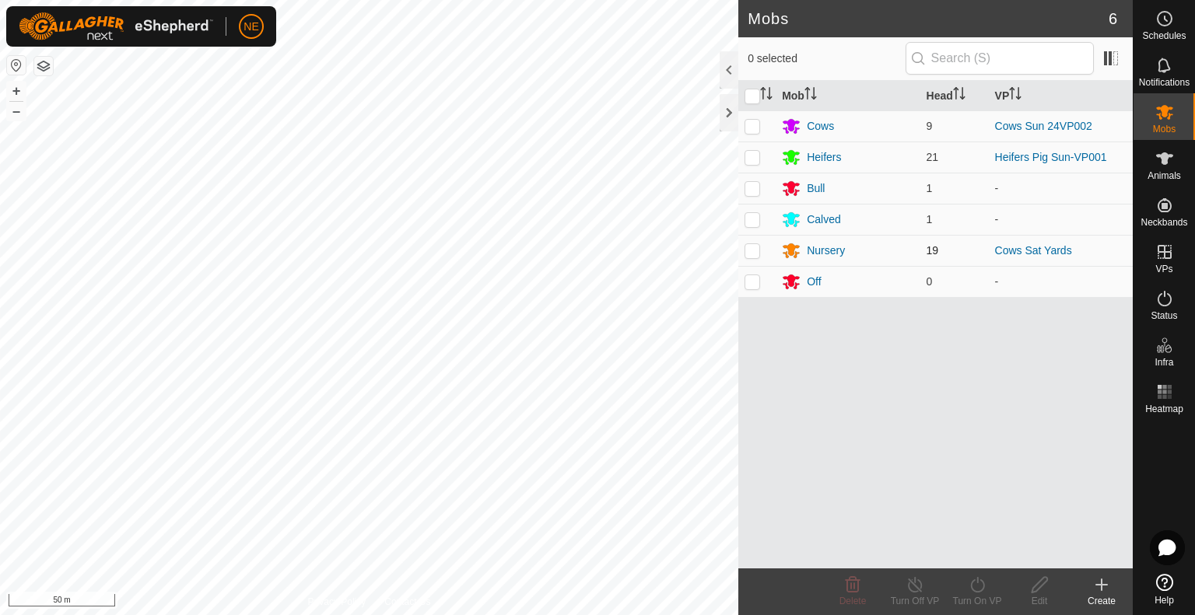
click at [749, 254] on p-checkbox at bounding box center [753, 250] width 16 height 12
checkbox input "true"
click at [979, 597] on div "Turn On VP" at bounding box center [977, 601] width 62 height 14
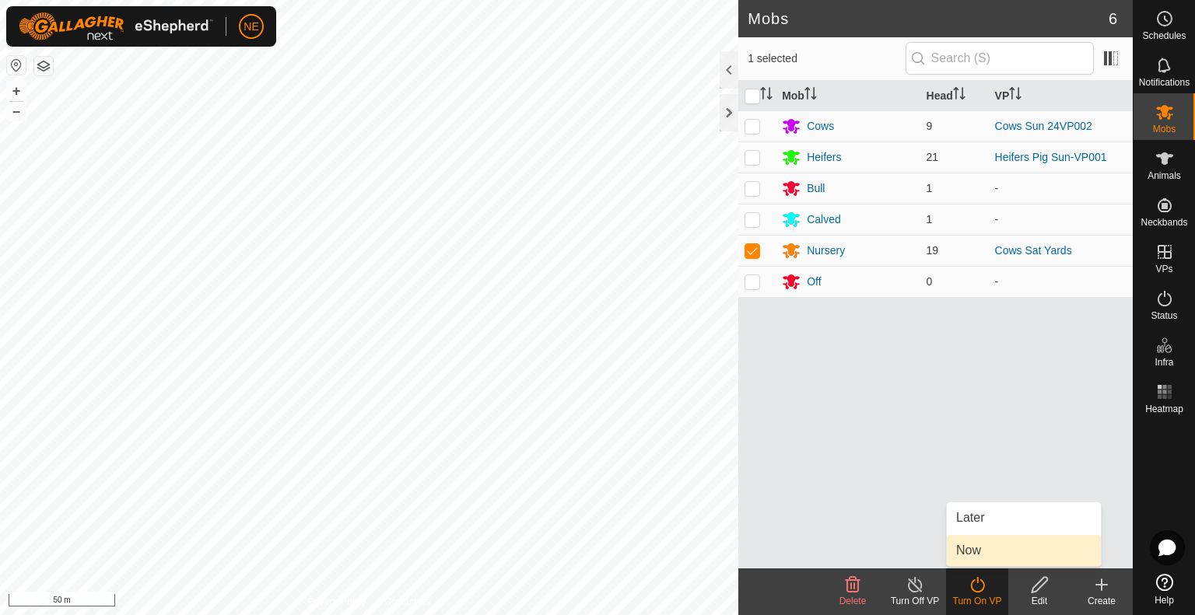
click at [987, 556] on link "Now" at bounding box center [1024, 550] width 154 height 31
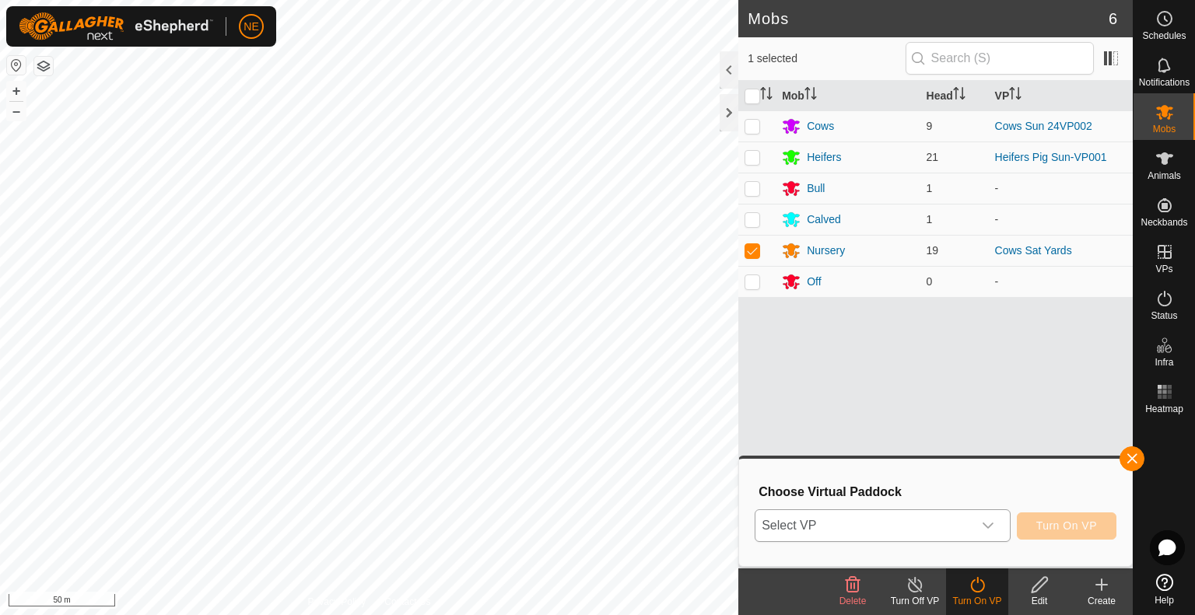
click at [990, 527] on icon "dropdown trigger" at bounding box center [988, 526] width 11 height 6
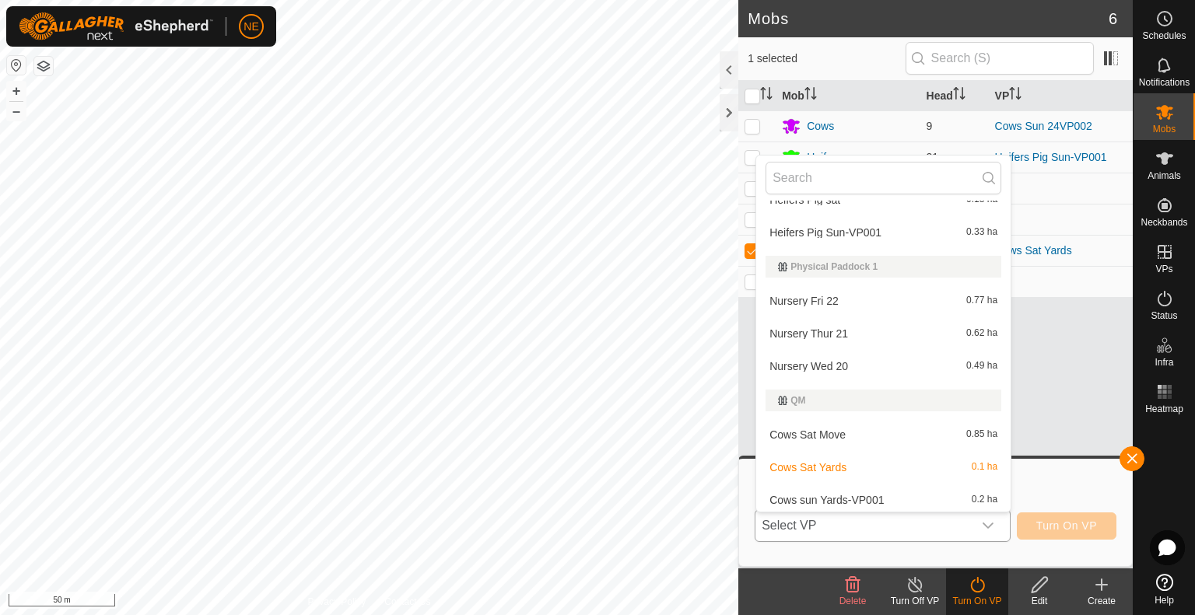
scroll to position [1144, 0]
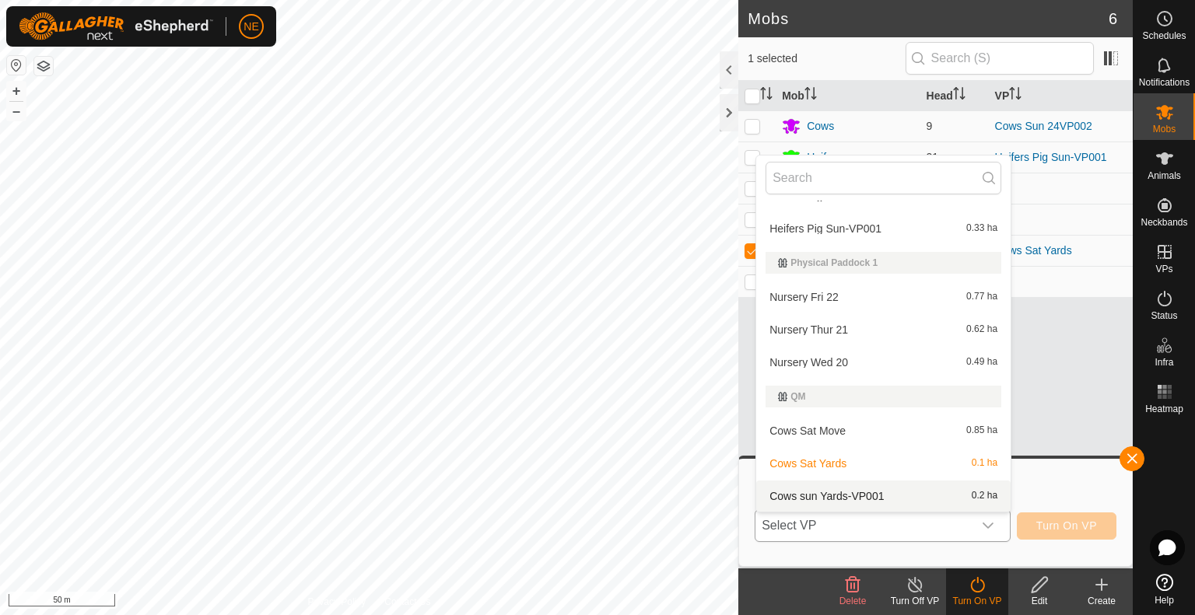
click at [870, 495] on li "Cows sun Yards-VP001 0.2 ha" at bounding box center [883, 496] width 254 height 31
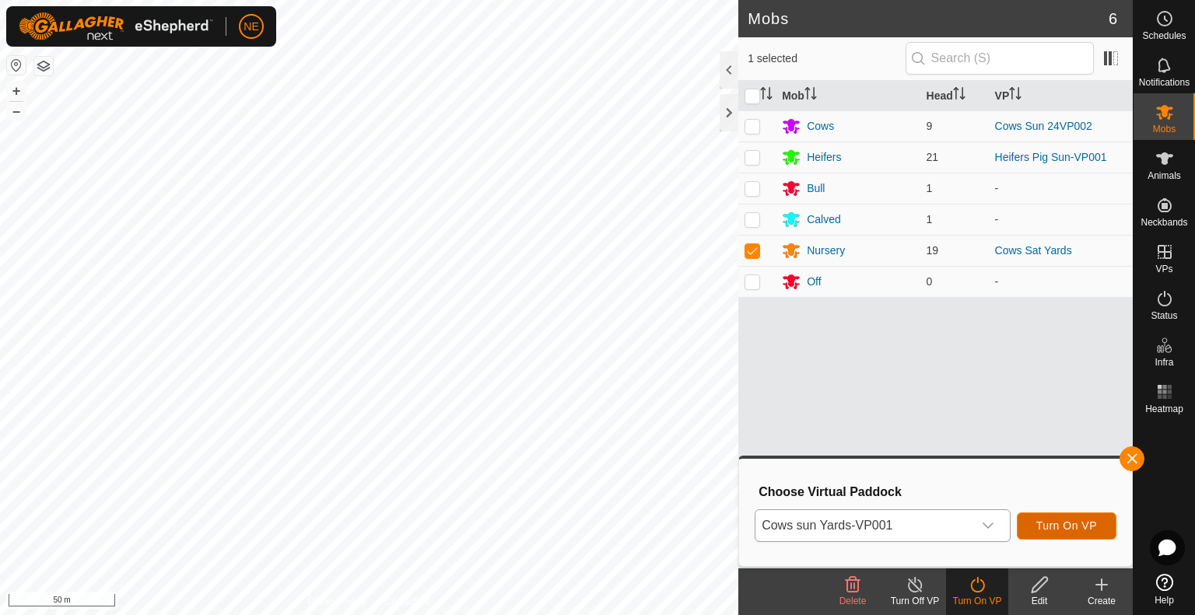
click at [1065, 522] on span "Turn On VP" at bounding box center [1066, 526] width 61 height 12
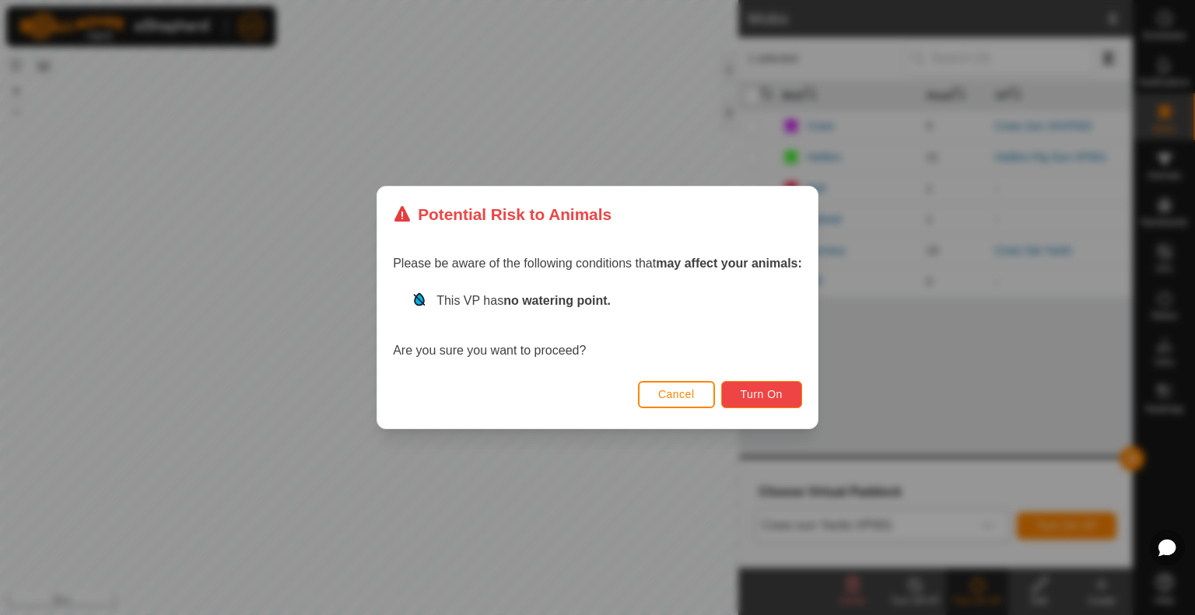
click at [747, 391] on span "Turn On" at bounding box center [762, 394] width 42 height 12
